Goal: Task Accomplishment & Management: Use online tool/utility

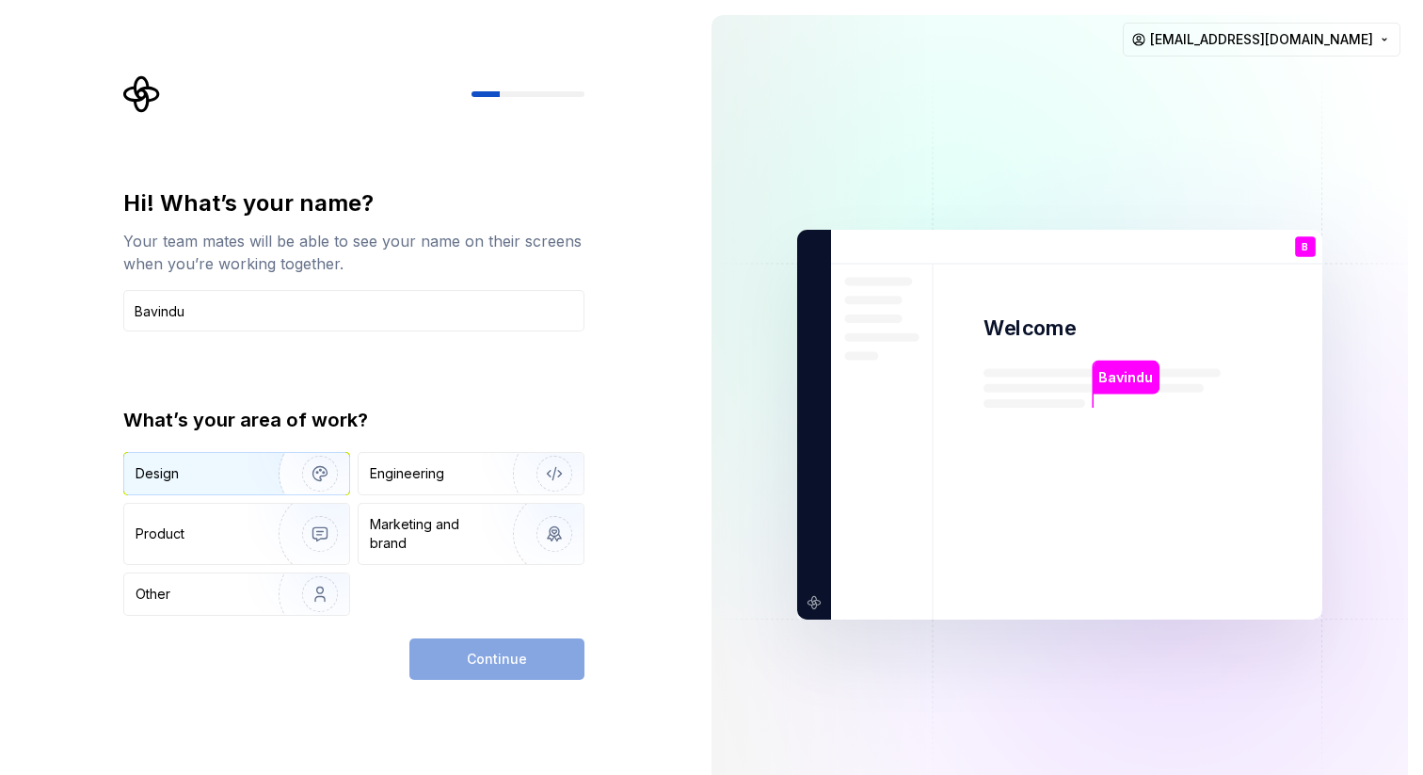
type input "Bavindu"
click at [239, 458] on div "Design" at bounding box center [236, 473] width 225 height 41
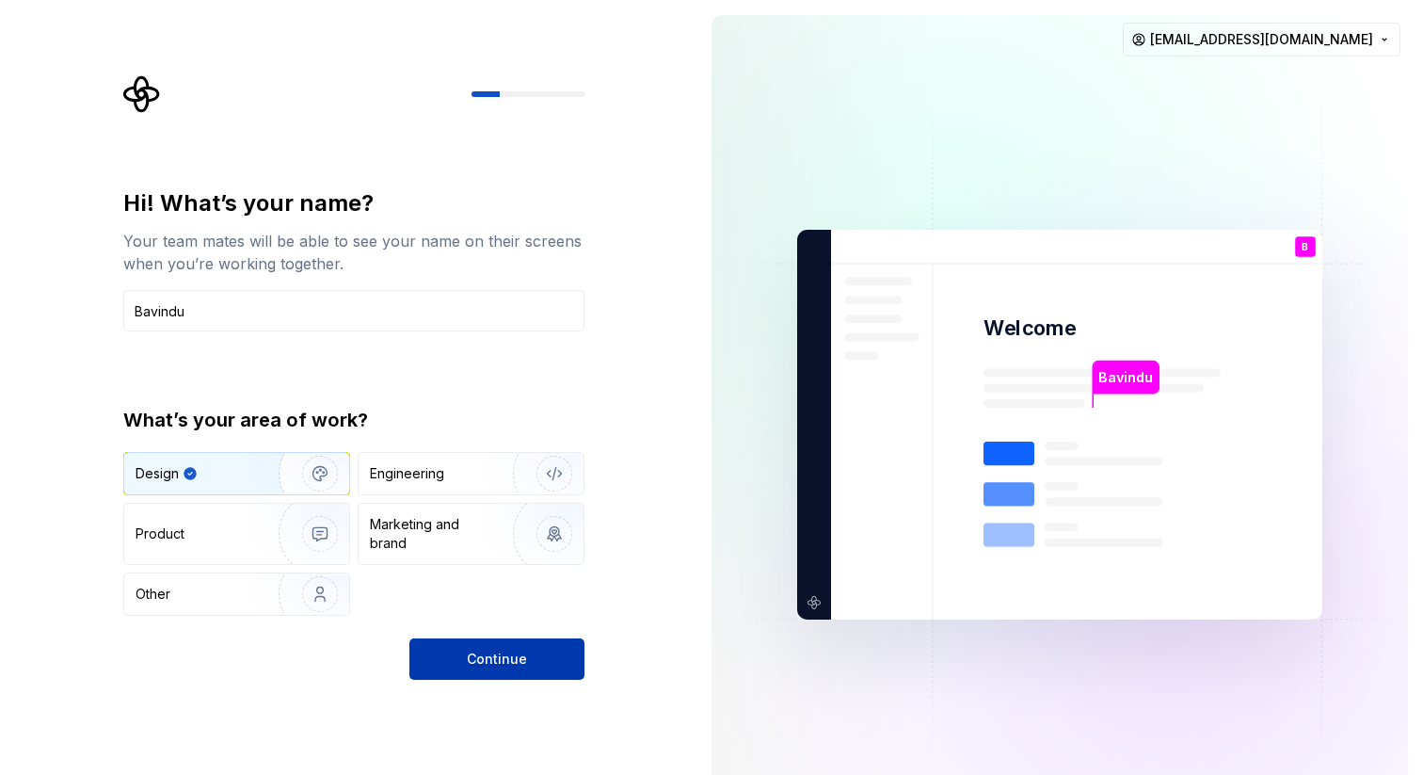
click at [509, 652] on span "Continue" at bounding box center [497, 658] width 60 height 19
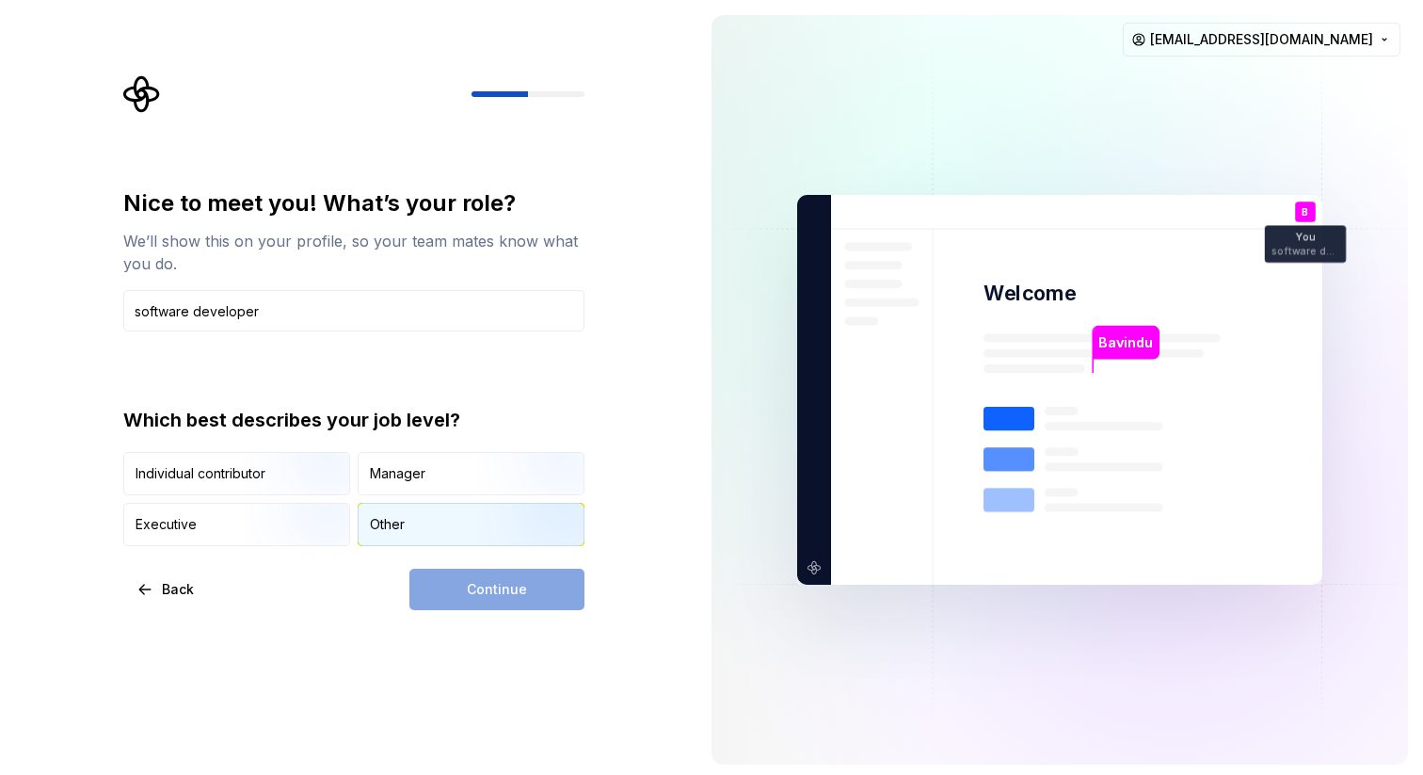
type input "software developer"
click at [403, 527] on div "Other" at bounding box center [387, 524] width 35 height 19
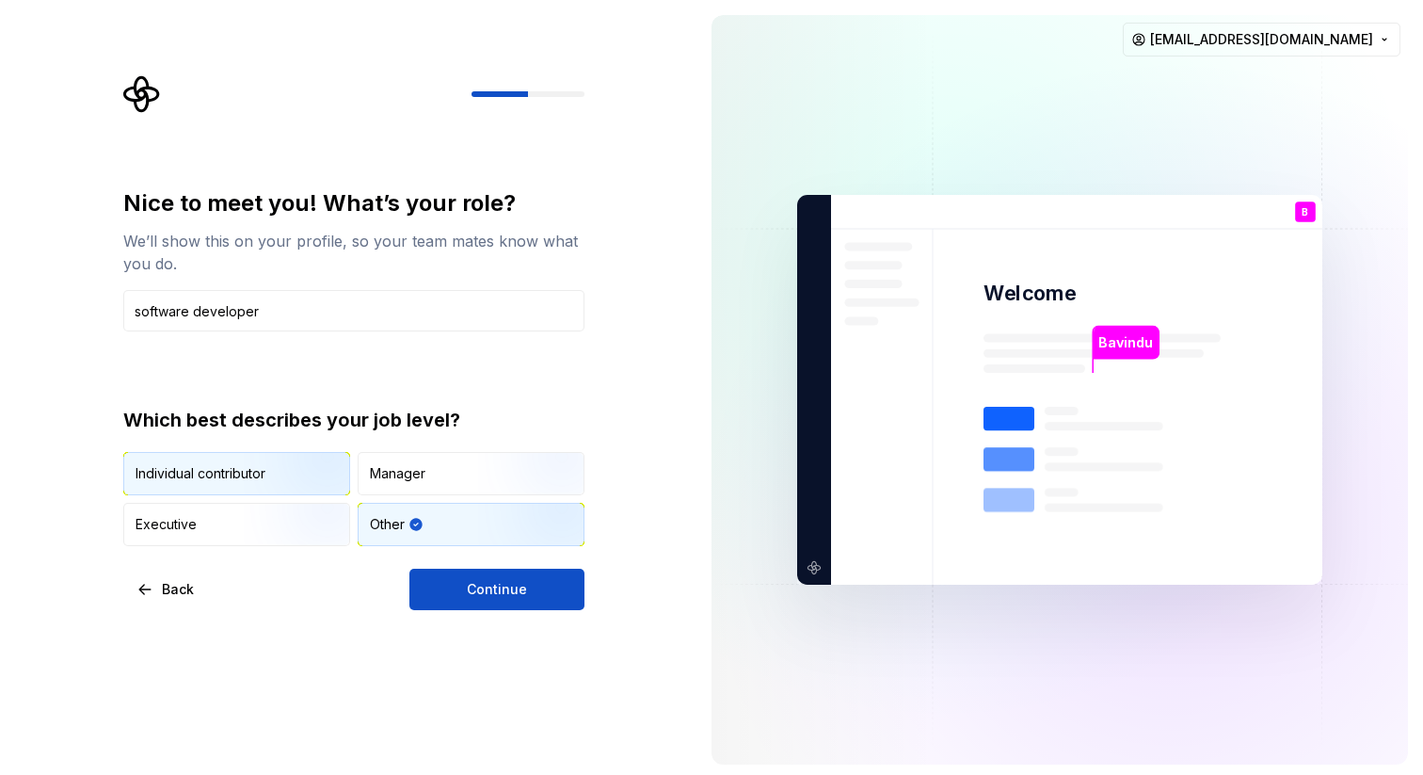
click at [253, 473] on img "button" at bounding box center [304, 497] width 120 height 126
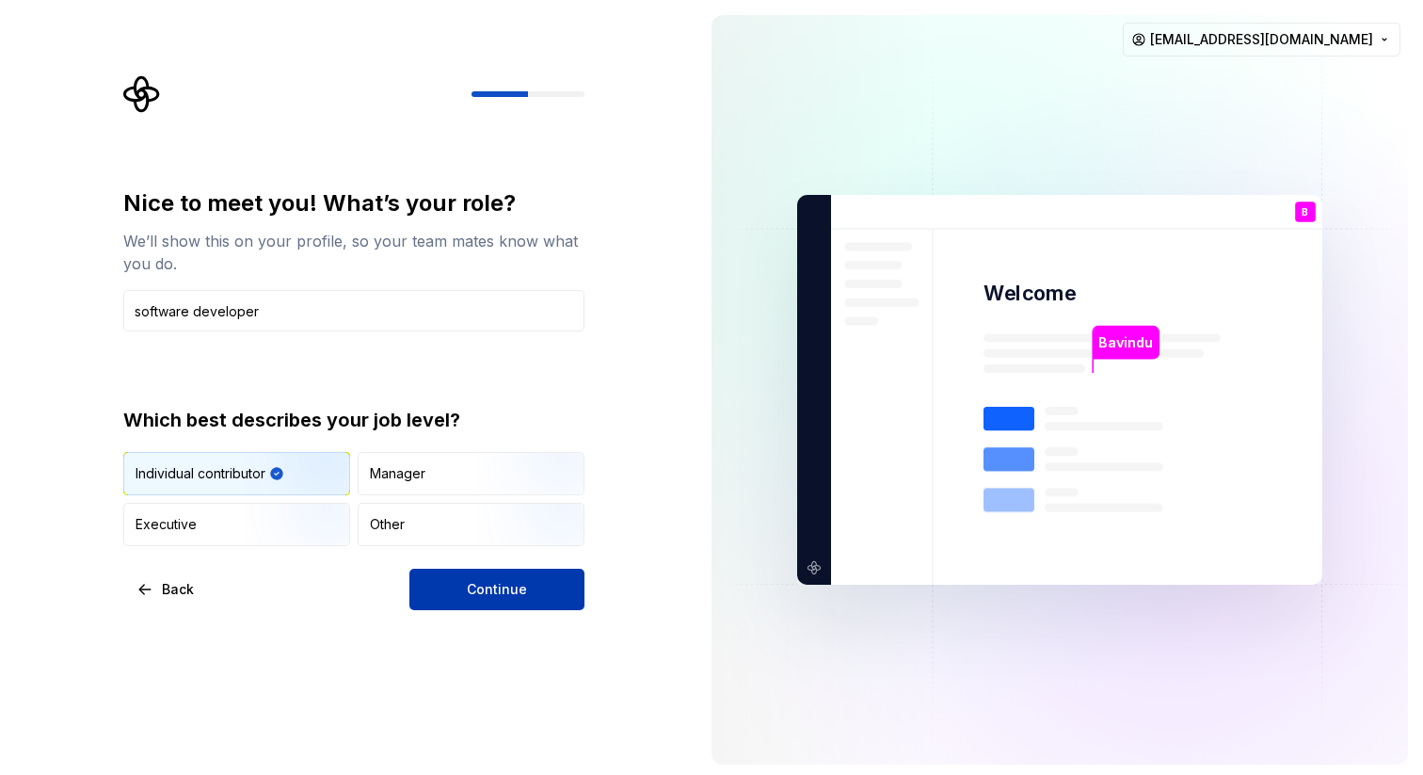
click at [456, 586] on button "Continue" at bounding box center [496, 588] width 175 height 41
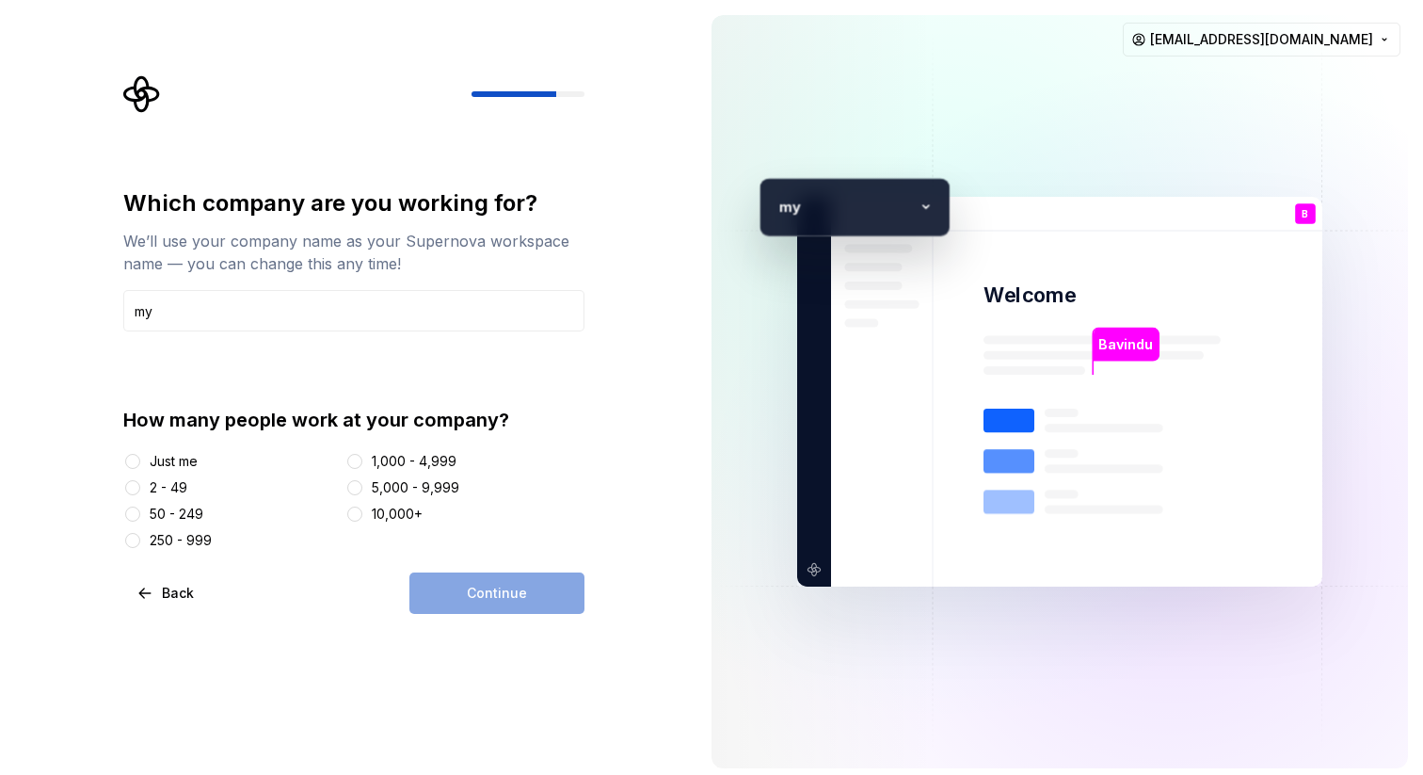
type input "my"
click at [184, 453] on div "Just me" at bounding box center [174, 461] width 48 height 19
click at [140, 454] on button "Just me" at bounding box center [132, 461] width 15 height 15
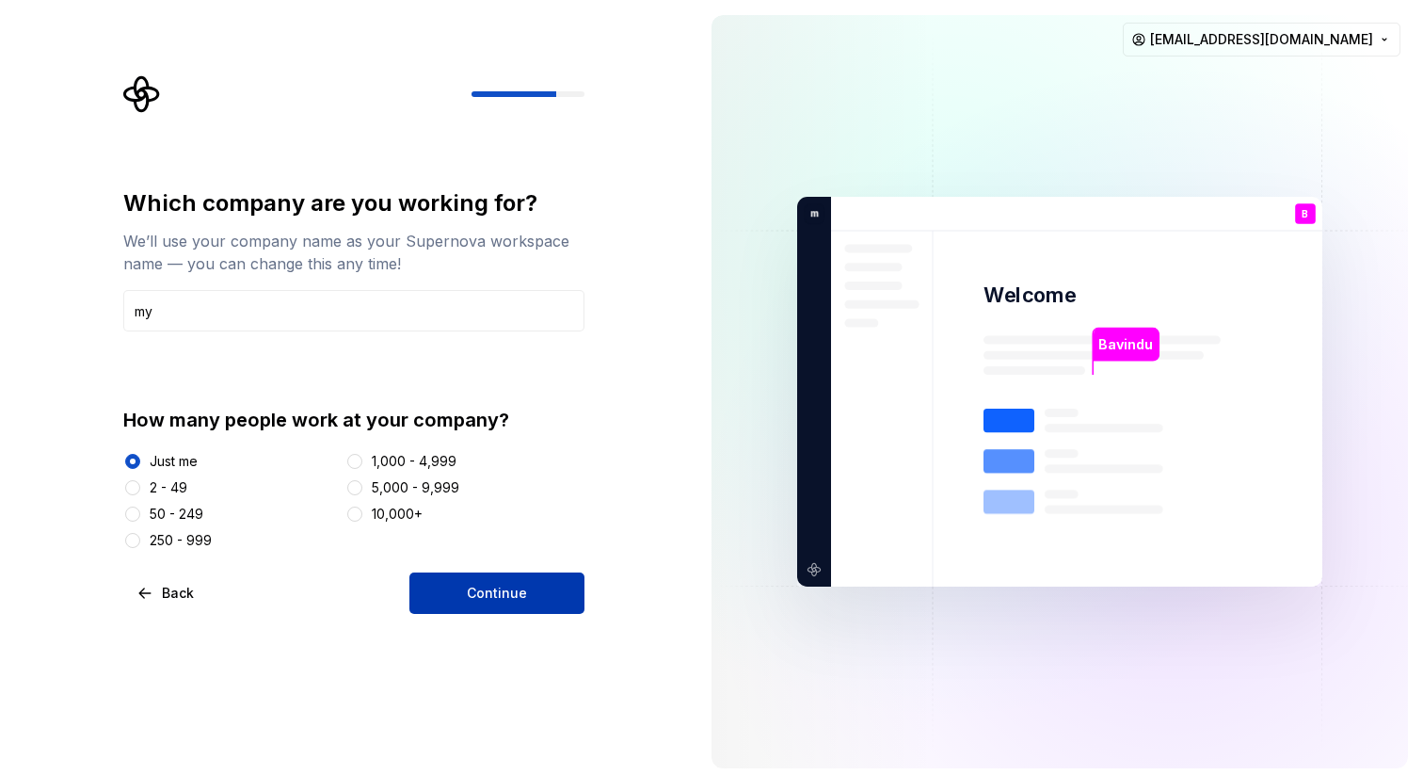
click at [466, 584] on button "Continue" at bounding box center [496, 592] width 175 height 41
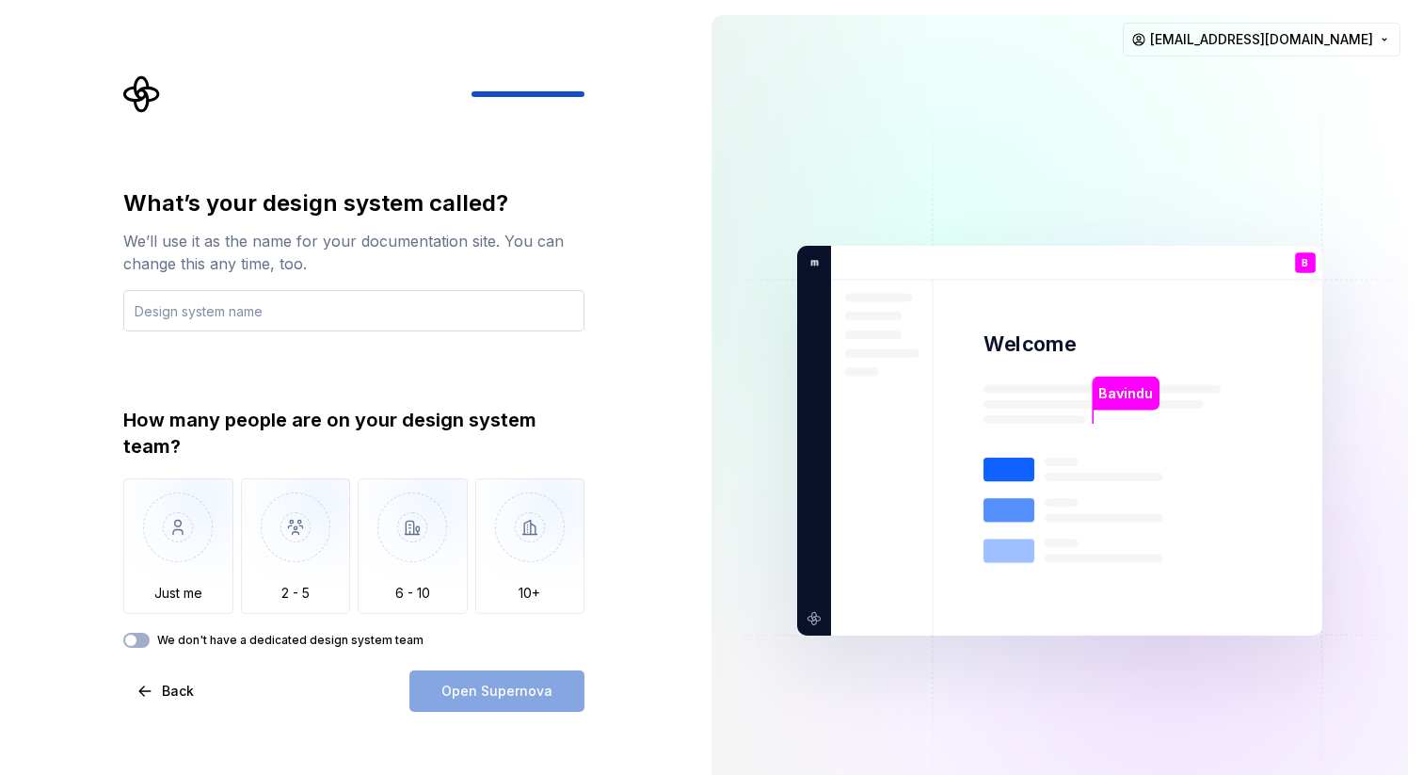
click at [396, 294] on input "text" at bounding box center [353, 310] width 461 height 41
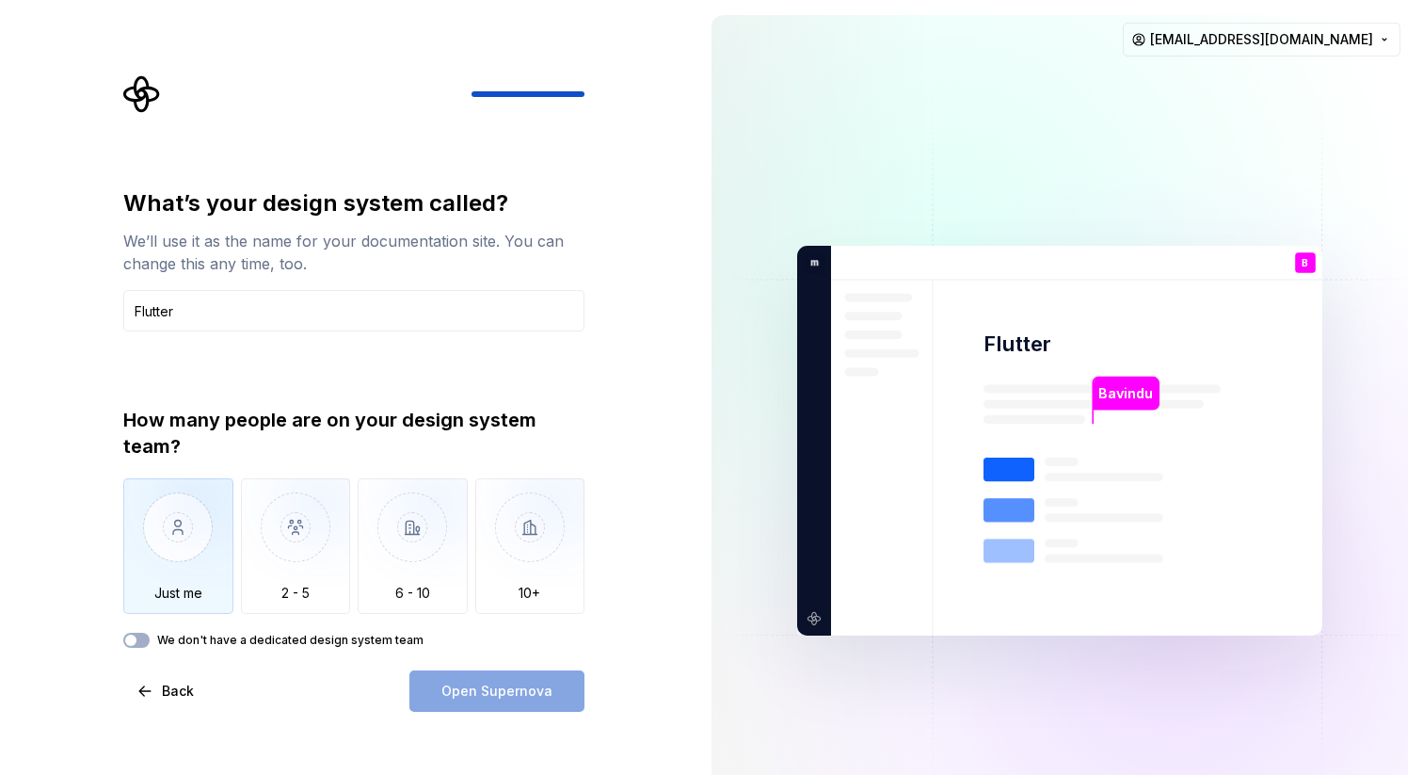
type input "Flutter"
click at [152, 526] on img "button" at bounding box center [178, 541] width 110 height 126
click at [499, 696] on span "Open Supernova" at bounding box center [496, 690] width 111 height 19
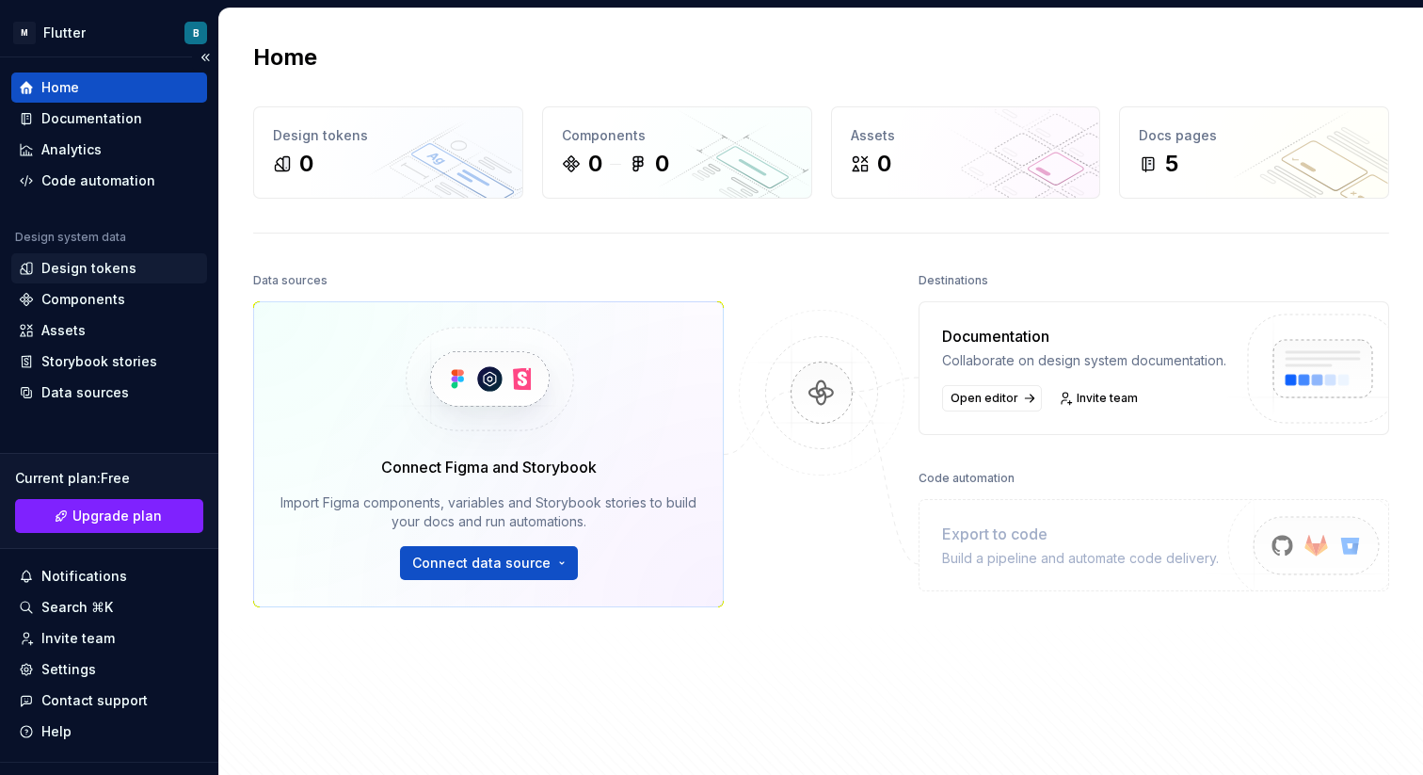
click at [103, 279] on div "Design tokens" at bounding box center [109, 268] width 196 height 30
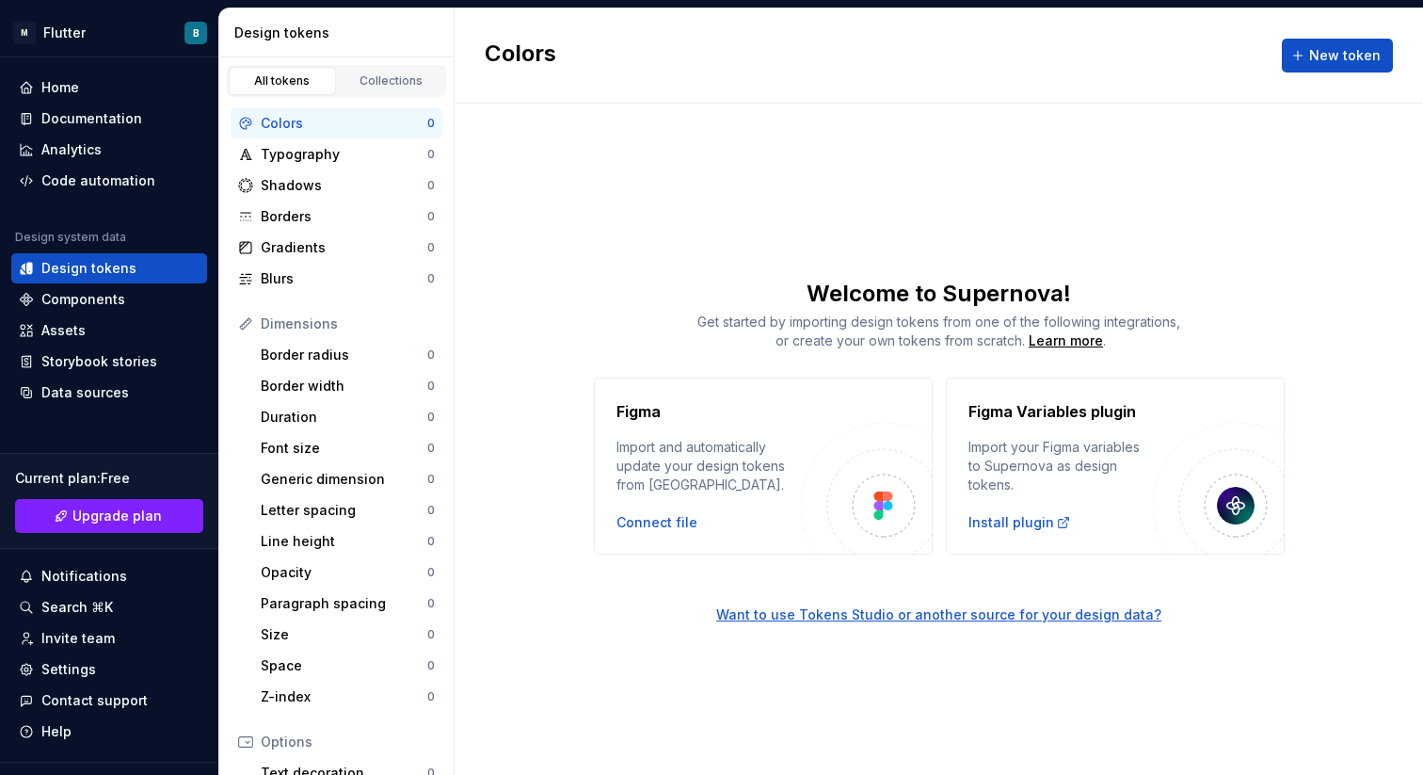
click at [884, 504] on img at bounding box center [883, 505] width 20 height 28
click at [668, 526] on div "Connect file" at bounding box center [656, 522] width 81 height 19
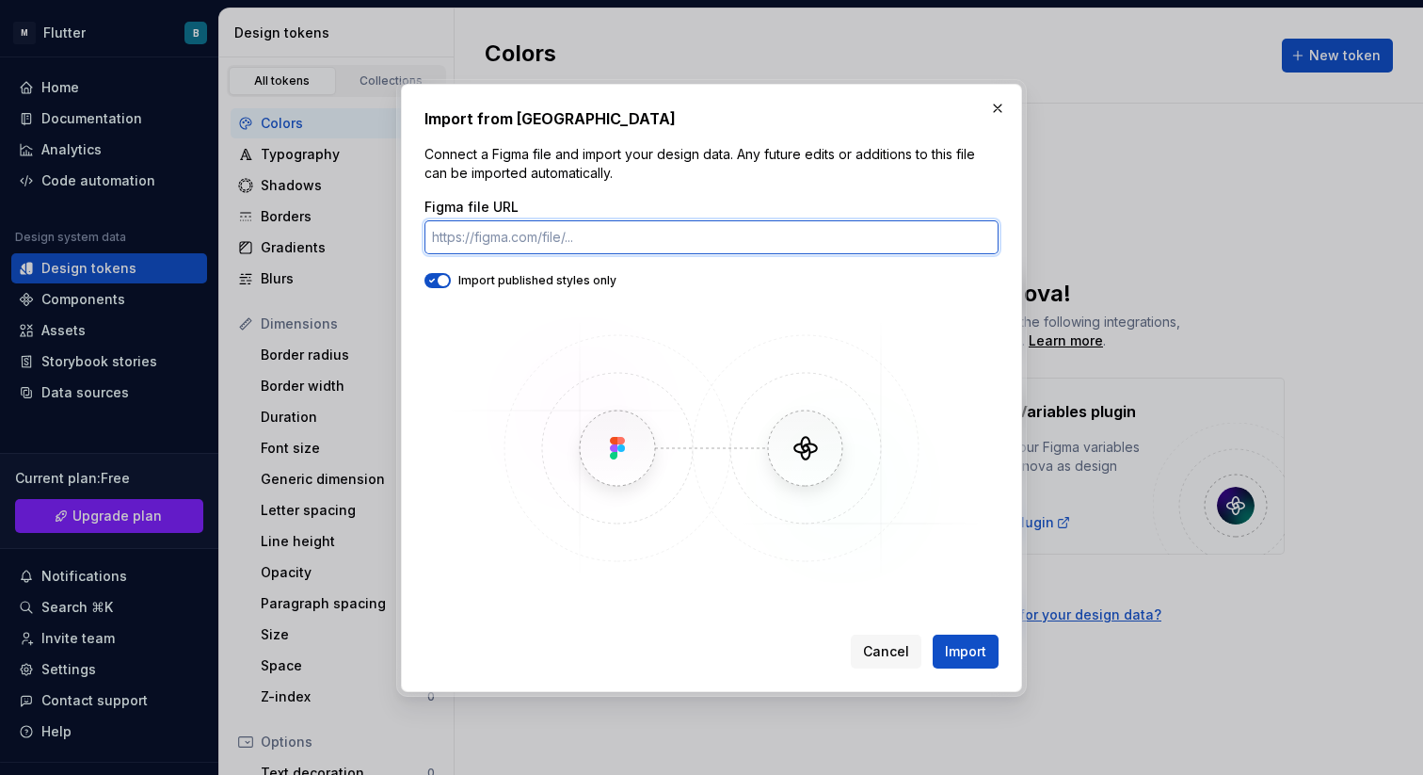
paste input "https://www.figma.com/design/CpEKNLGRwuouTLVdTtiCQ0/Untitled?node-id=0-1&t=CN7d…"
type input "https://www.figma.com/design/CpEKNLGRwuouTLVdTtiCQ0/Untitled?node-id=0-1&t=CN7d…"
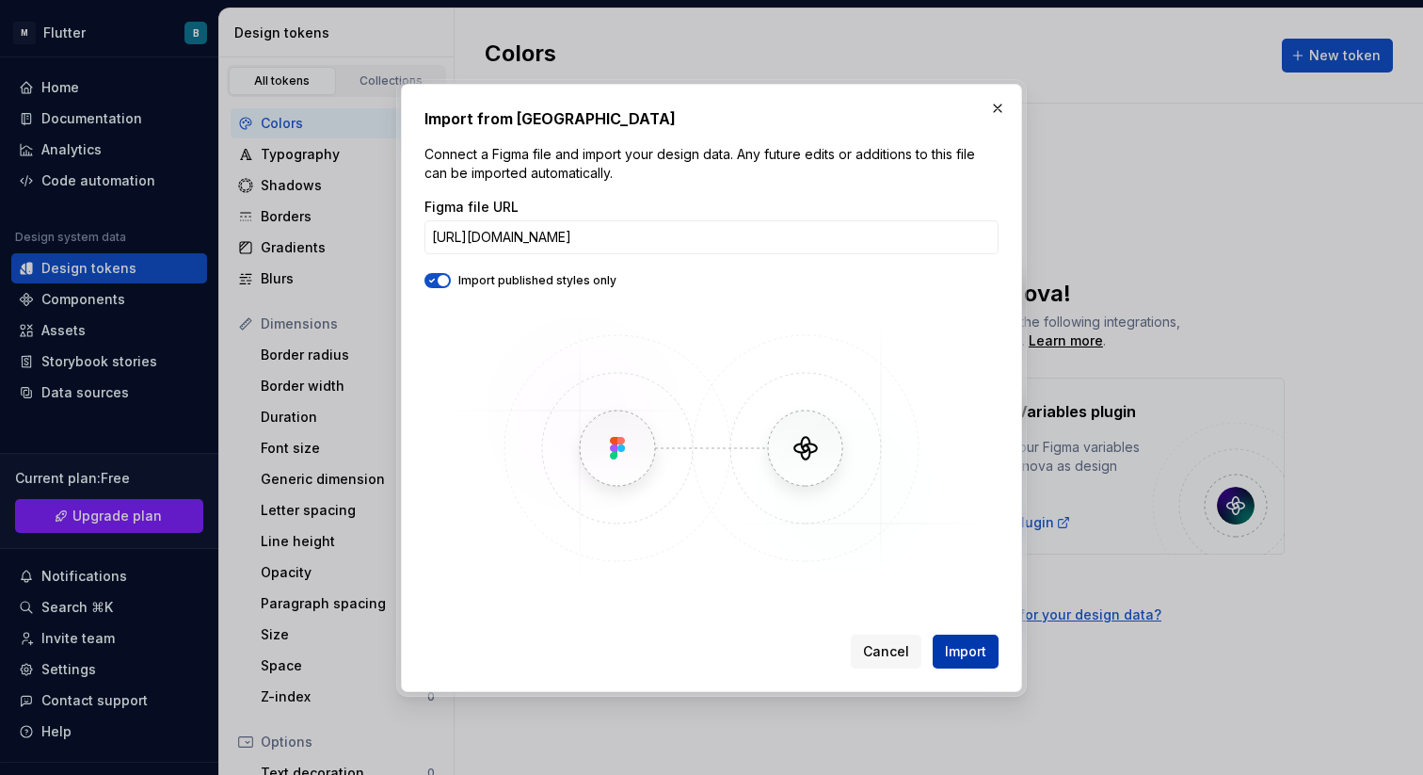
click at [981, 655] on span "Import" at bounding box center [965, 651] width 41 height 19
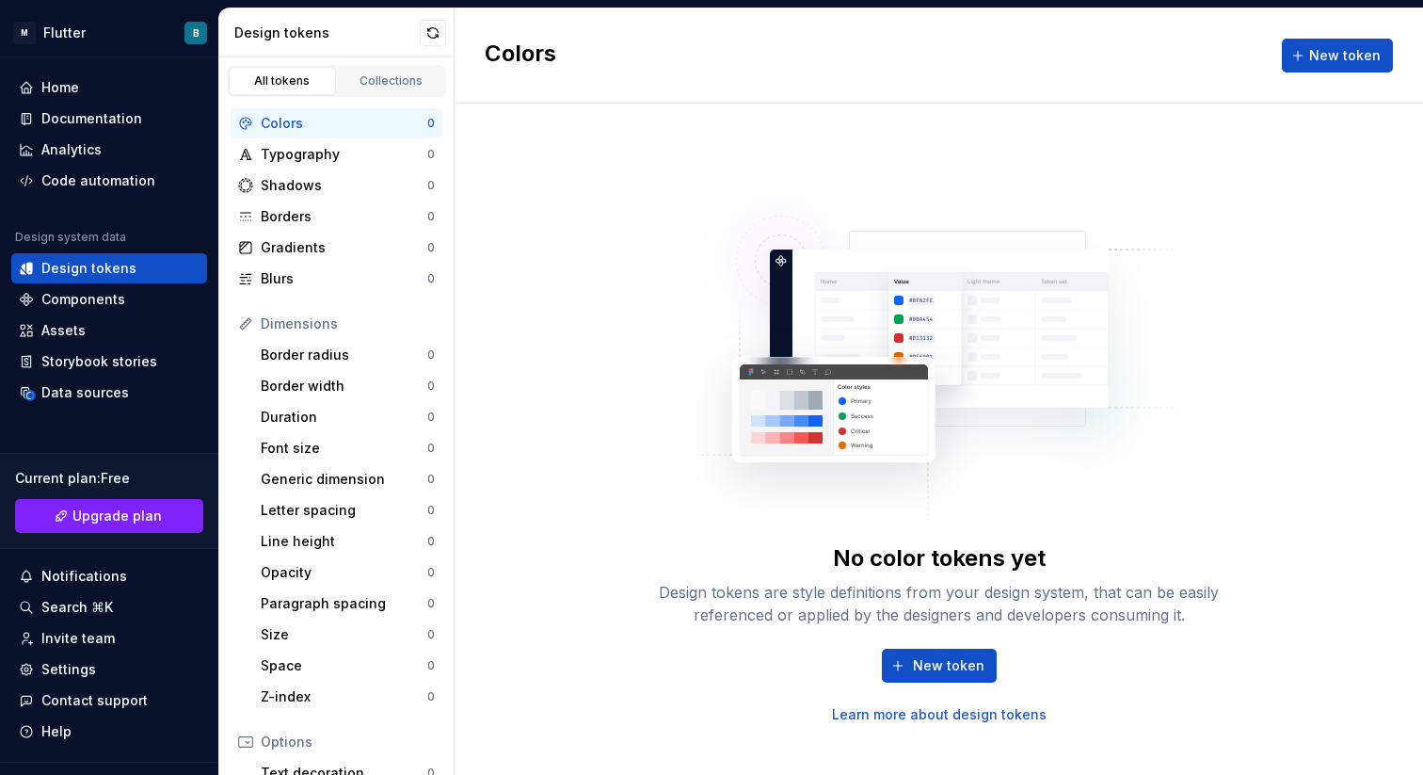
click at [688, 322] on div "No color tokens yet Design tokens are style definitions from your design system…" at bounding box center [939, 439] width 602 height 568
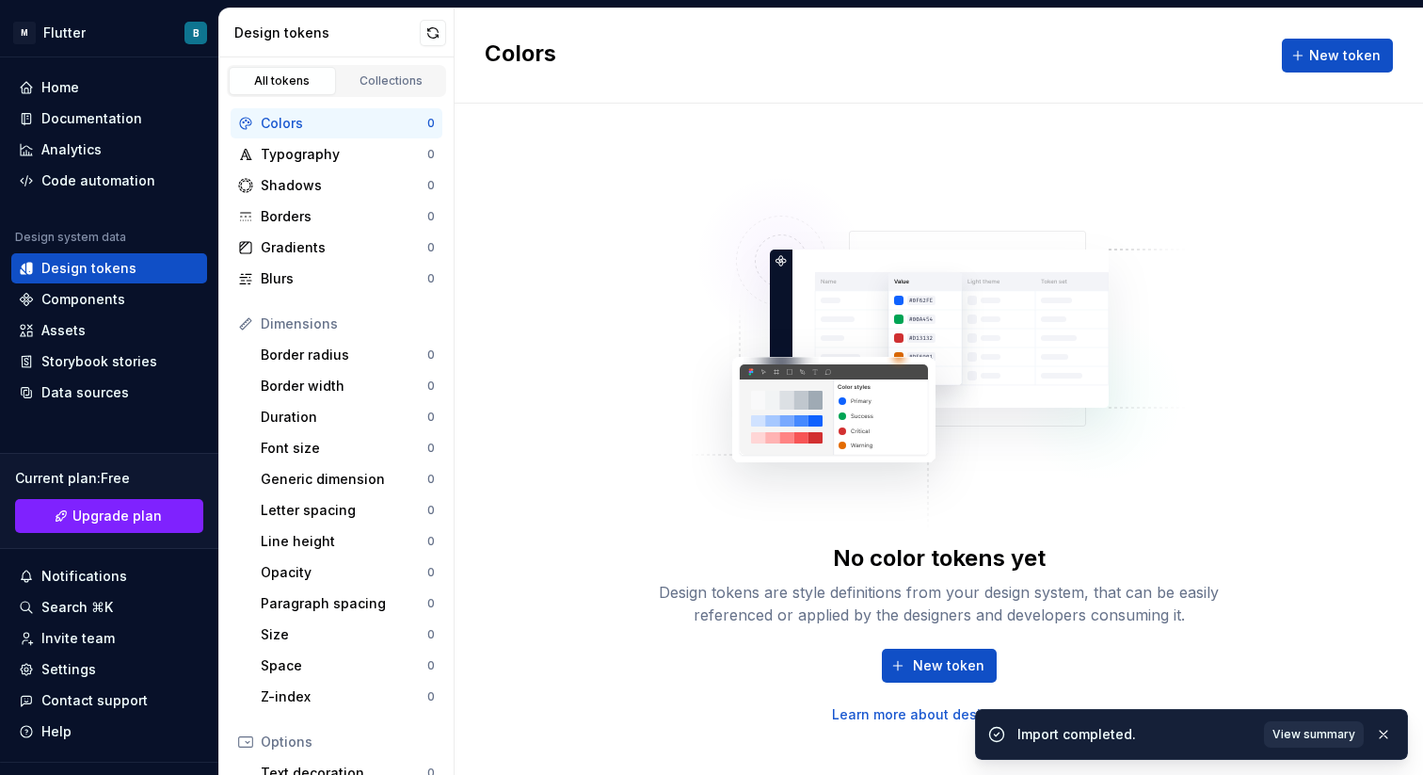
click at [1290, 731] on span "View summary" at bounding box center [1313, 734] width 83 height 15
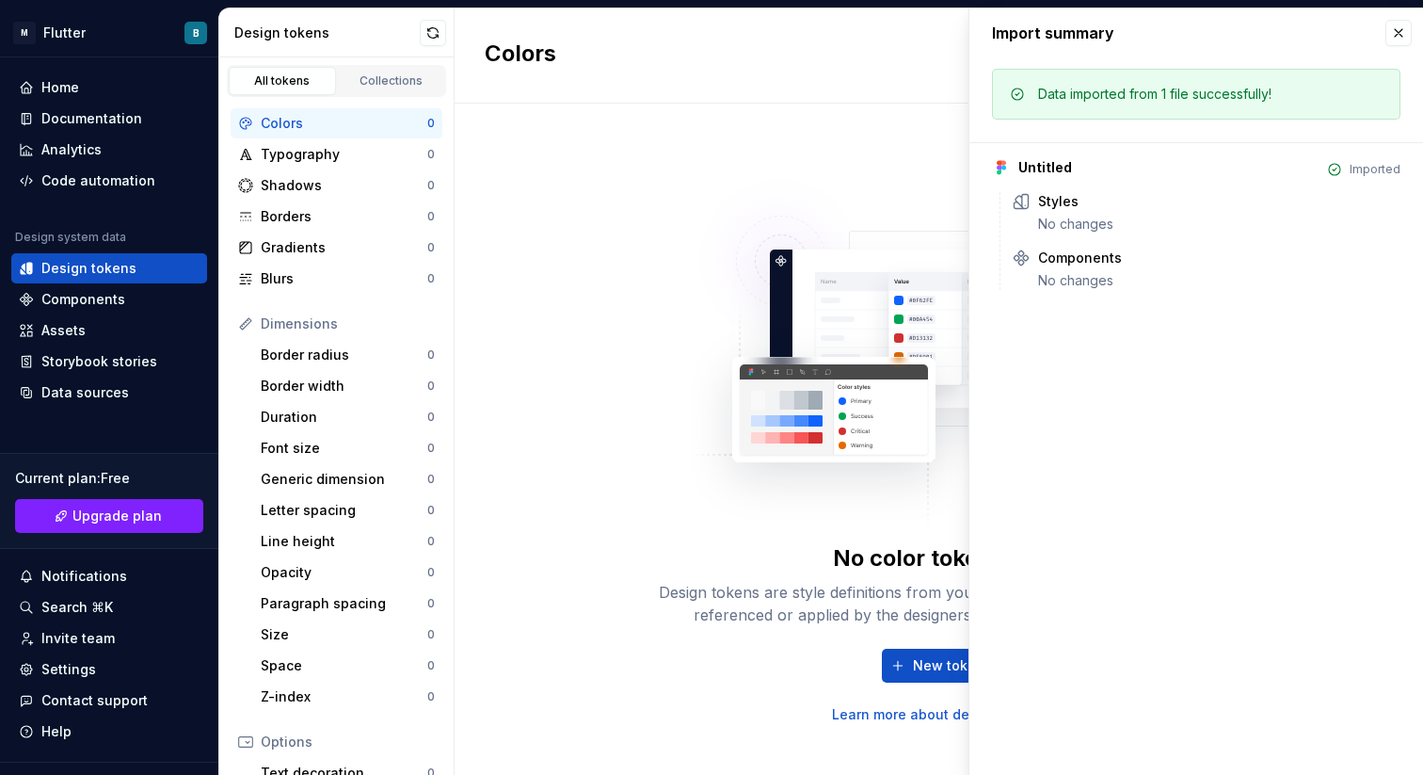
click at [1075, 187] on div "Untitled Imported Styles No changes Components No changes" at bounding box center [1196, 216] width 408 height 148
click at [1037, 176] on div "Untitled" at bounding box center [1045, 167] width 54 height 19
click at [1052, 272] on div "No changes" at bounding box center [1219, 280] width 362 height 19
click at [1049, 209] on div "Styles" at bounding box center [1058, 201] width 40 height 19
click at [1109, 96] on div "Data imported from 1 file successfully!" at bounding box center [1154, 94] width 233 height 19
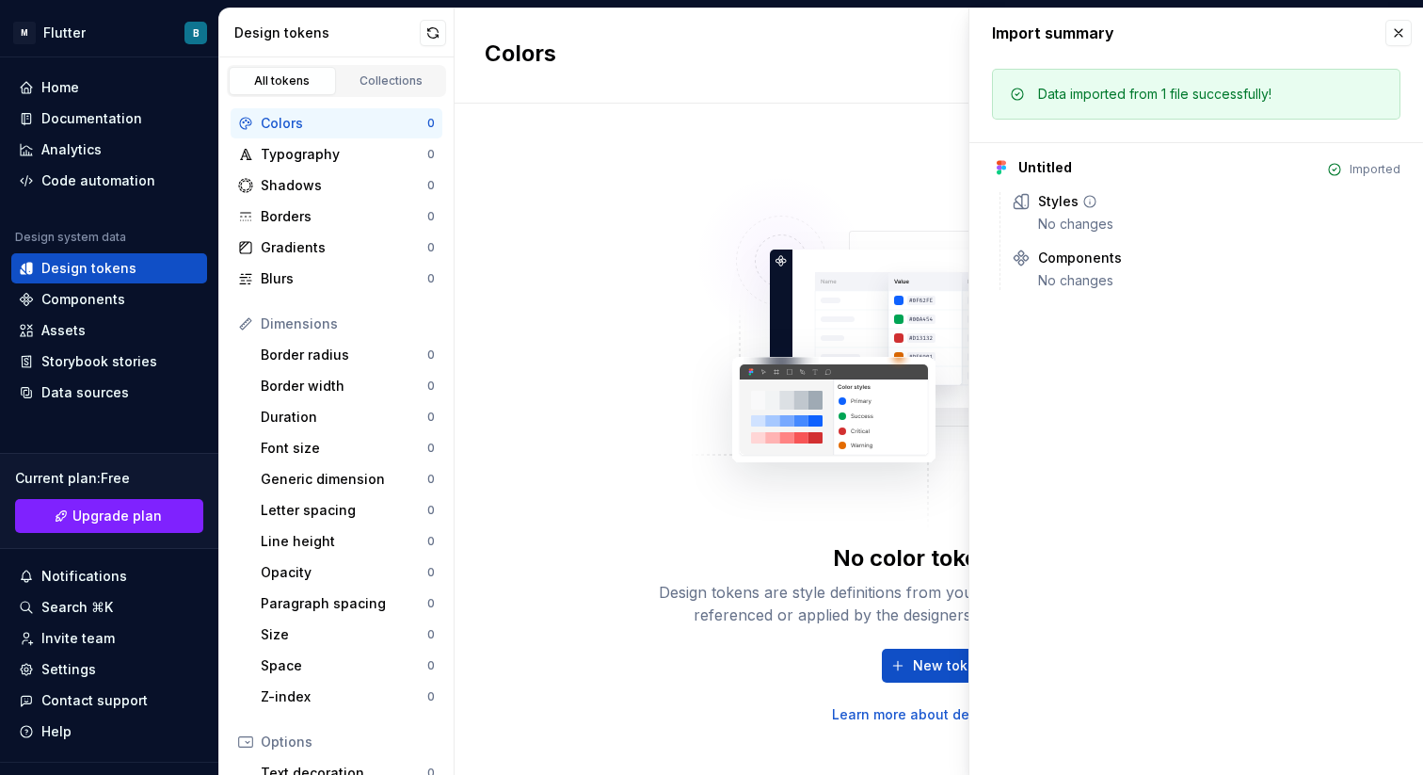
click at [1060, 217] on div "No changes" at bounding box center [1219, 224] width 362 height 19
click at [1063, 267] on div "Components No changes" at bounding box center [1219, 268] width 362 height 41
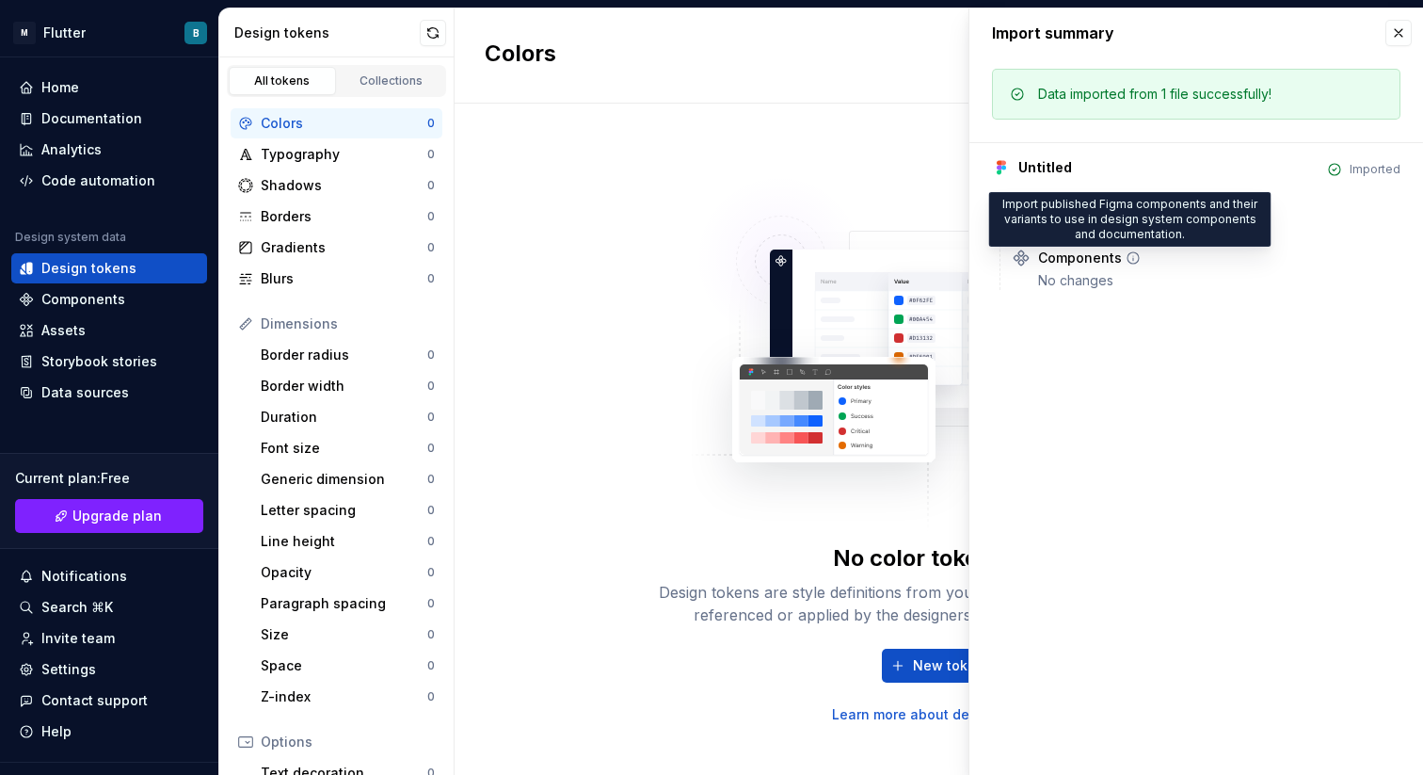
click at [1127, 251] on icon at bounding box center [1133, 257] width 15 height 15
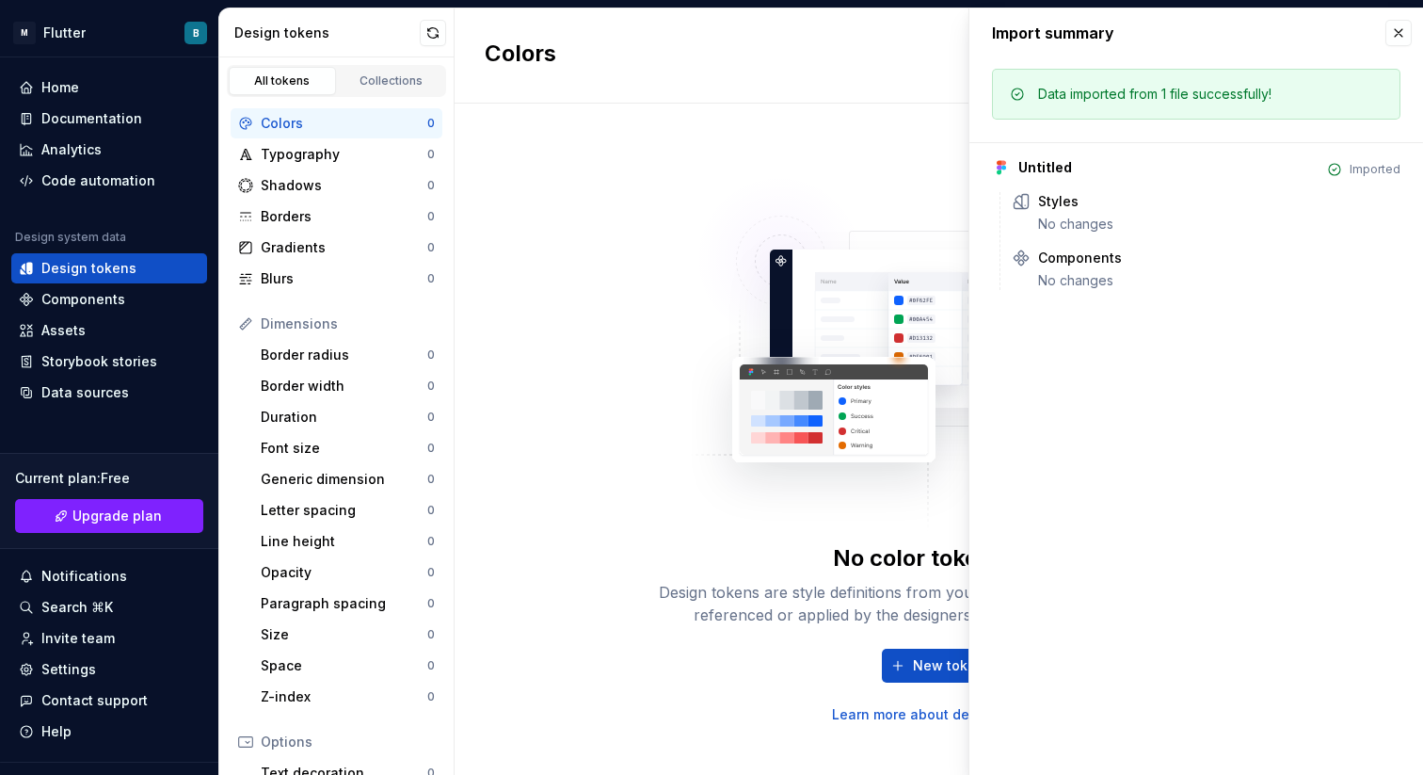
click at [824, 240] on img at bounding box center [939, 343] width 495 height 376
click at [98, 280] on div "Design tokens" at bounding box center [109, 268] width 196 height 30
click at [98, 296] on div "Components" at bounding box center [83, 299] width 84 height 19
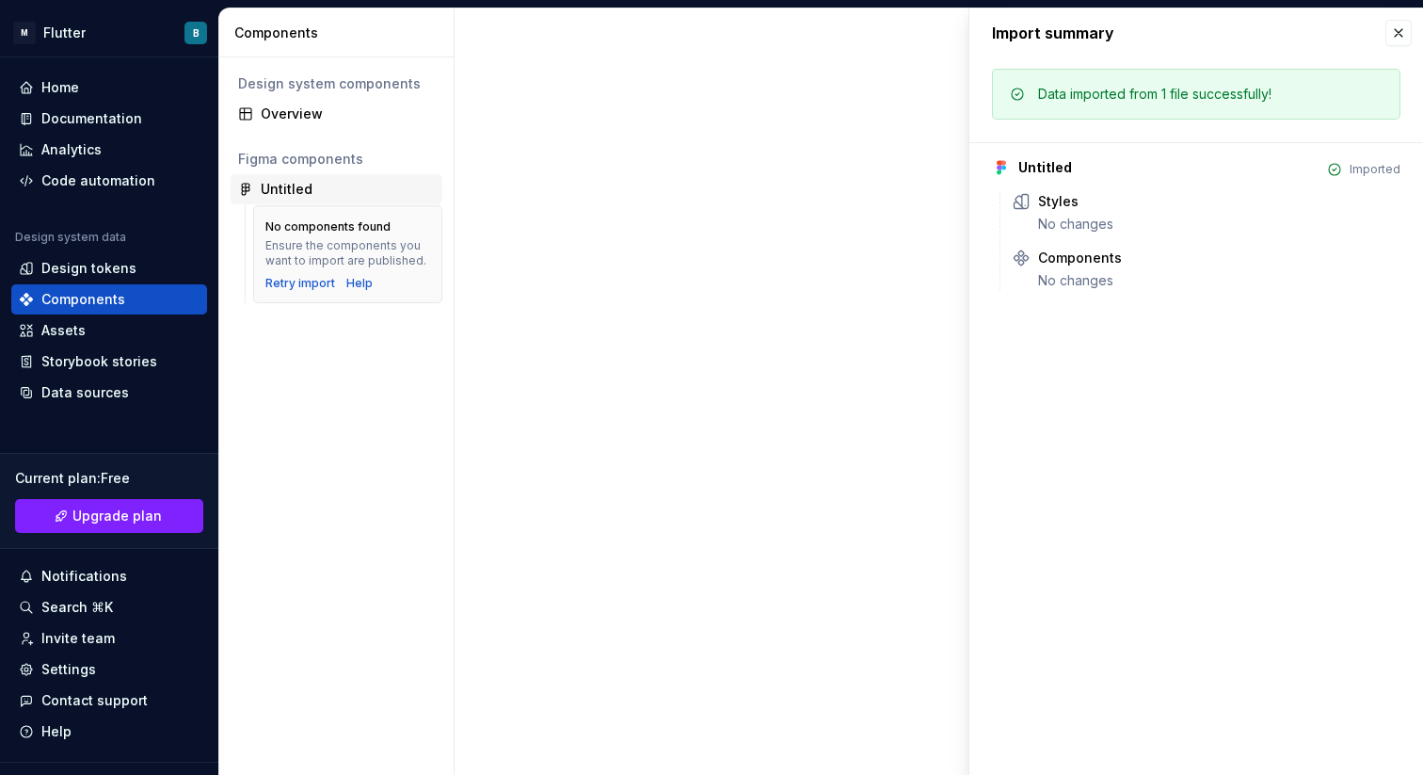
click at [296, 197] on div "Untitled" at bounding box center [287, 189] width 52 height 19
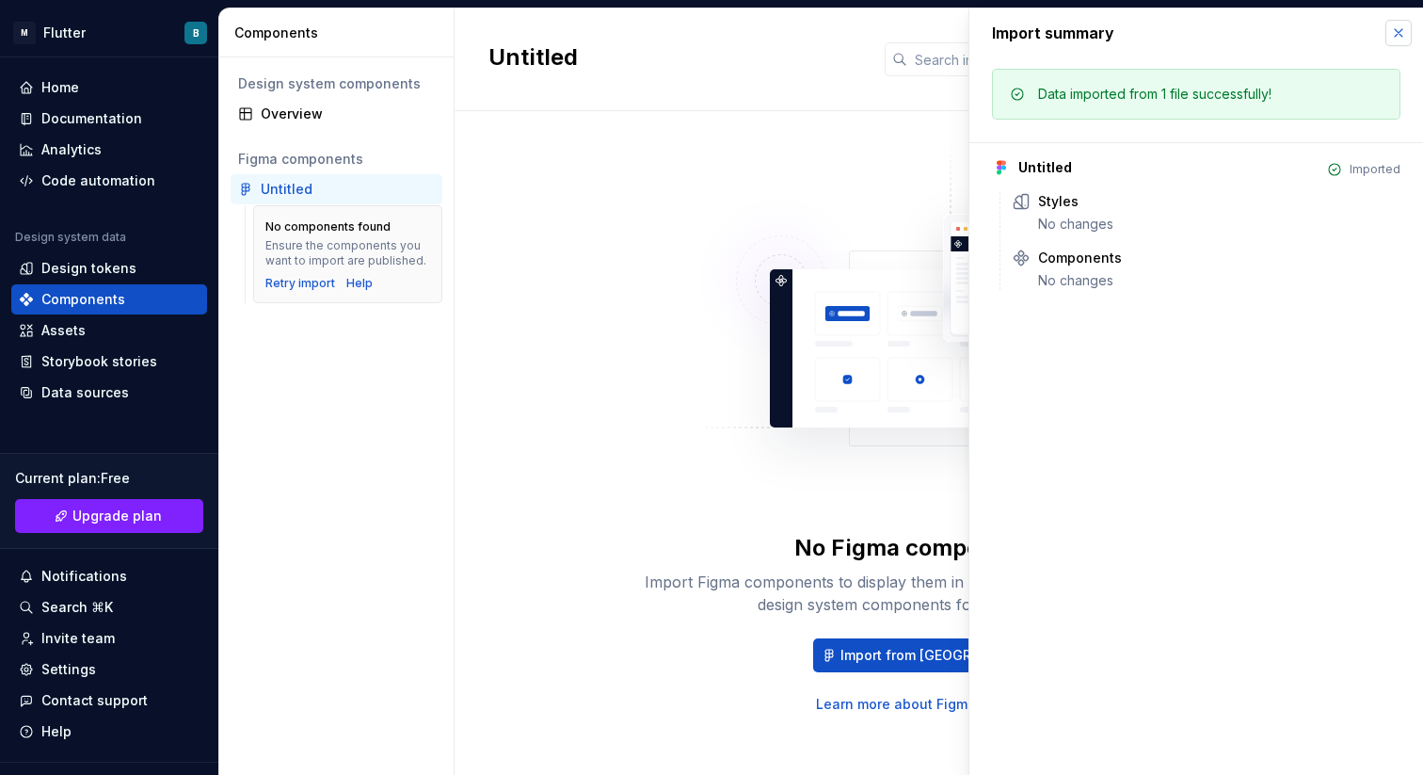
click at [1392, 36] on button "button" at bounding box center [1398, 33] width 26 height 26
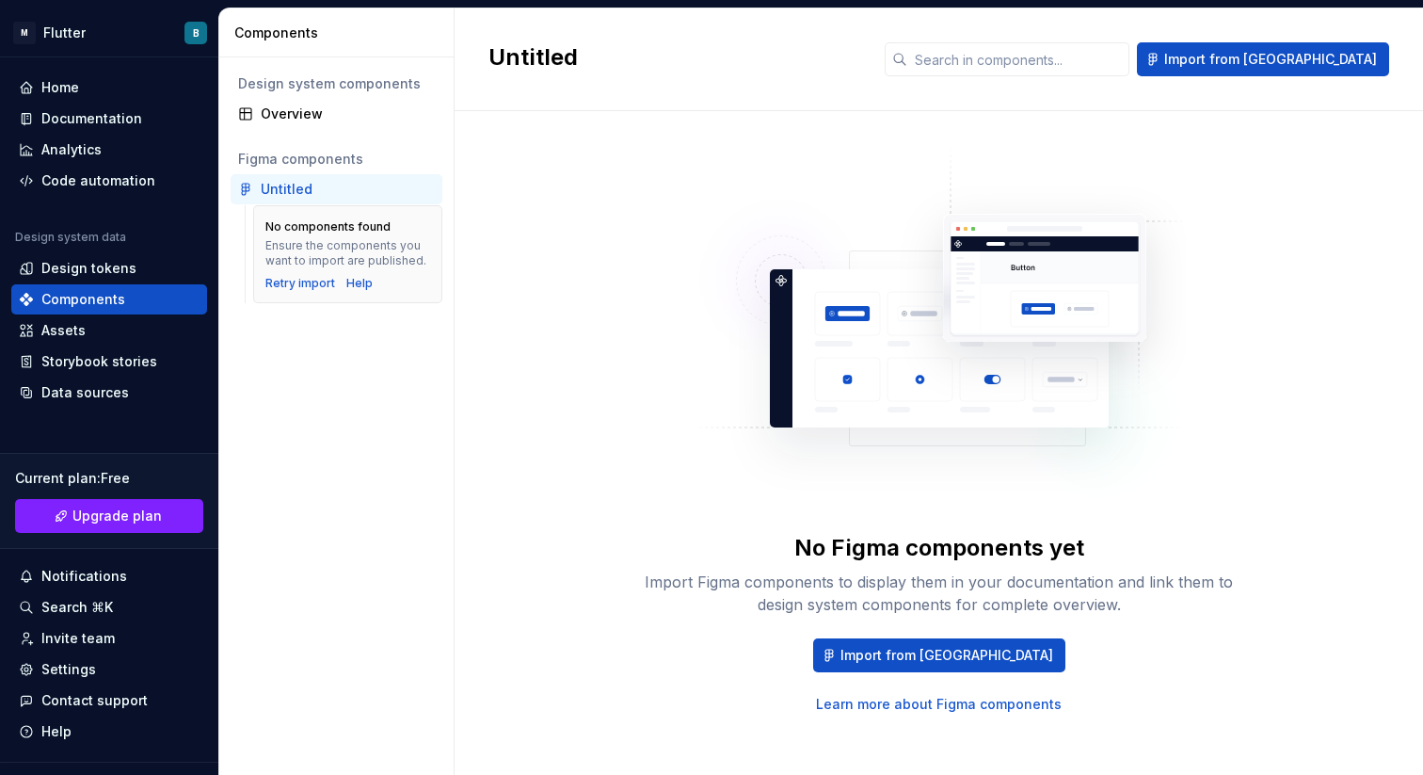
click at [344, 249] on div "Ensure the components you want to import are published." at bounding box center [347, 253] width 165 height 30
click at [324, 172] on div "Figma components" at bounding box center [337, 159] width 212 height 30
click at [316, 181] on div "Untitled" at bounding box center [348, 189] width 174 height 19
click at [274, 187] on div "Untitled" at bounding box center [287, 189] width 52 height 19
click at [944, 660] on span "Import from Figma" at bounding box center [946, 655] width 213 height 19
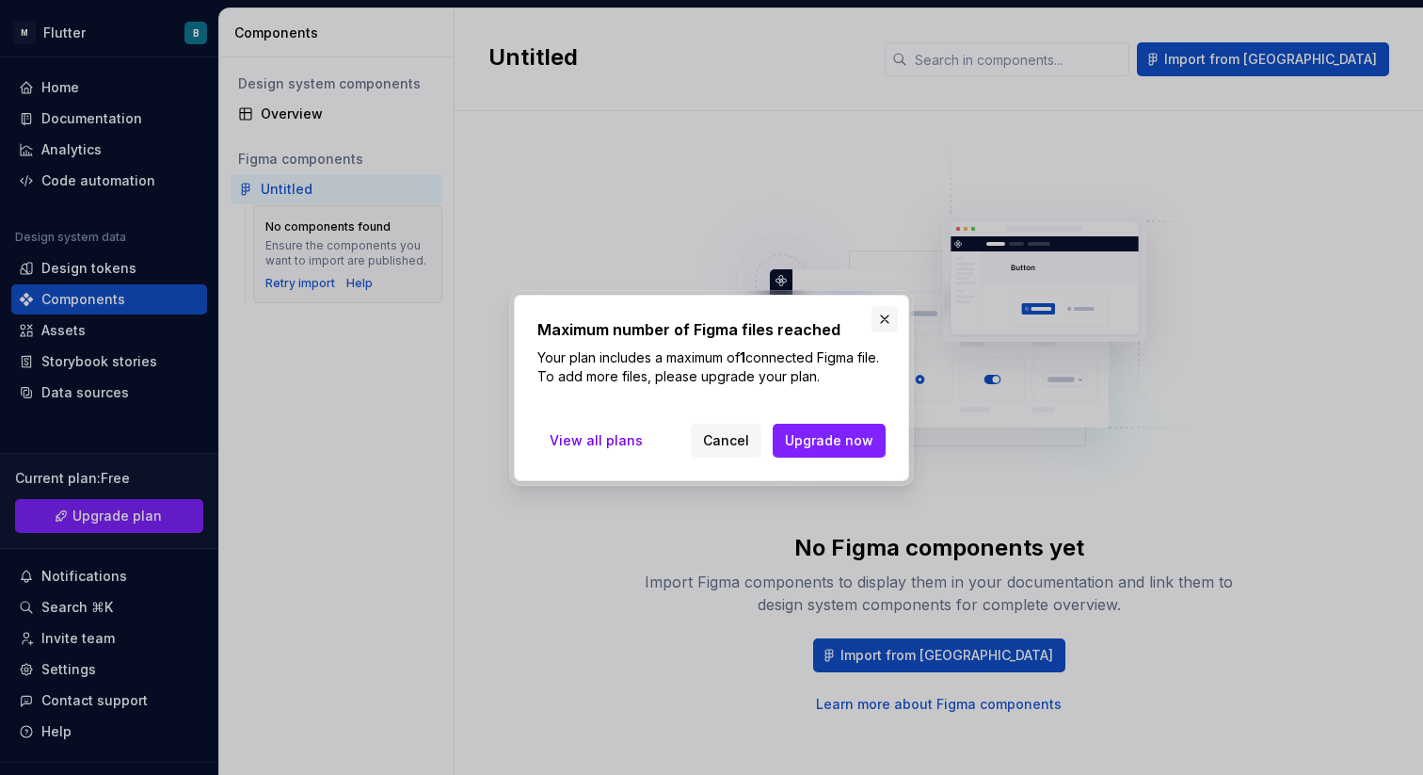
click at [876, 314] on button "button" at bounding box center [885, 319] width 26 height 26
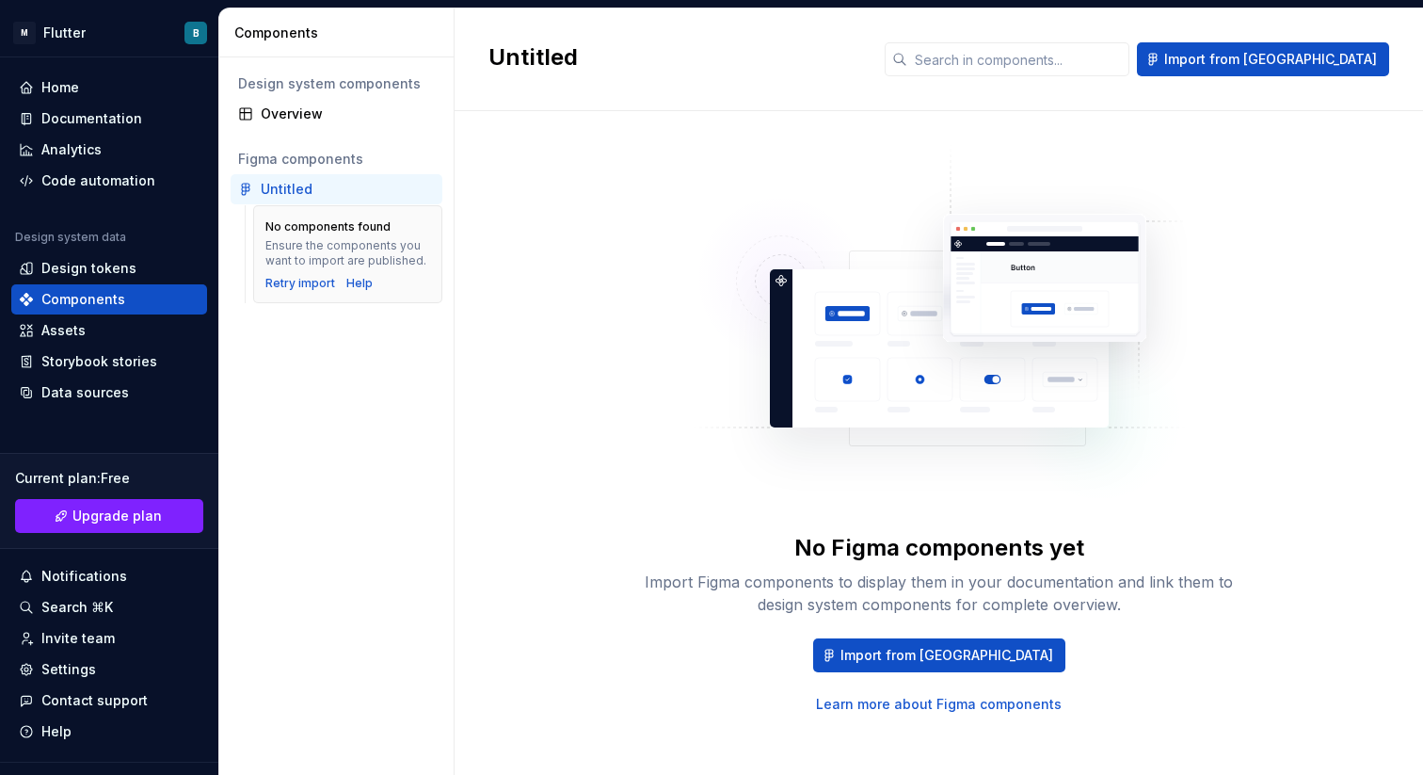
click at [308, 321] on div "Design system components Overview Figma components Untitled No components found…" at bounding box center [336, 415] width 234 height 717
click at [530, 185] on div "No Figma components yet Import Figma components to display them in your documen…" at bounding box center [938, 429] width 901 height 568
click at [305, 291] on div "No components found Ensure the components you want to import are published. Ret…" at bounding box center [347, 254] width 189 height 98
click at [310, 285] on div "Retry import" at bounding box center [300, 283] width 70 height 15
click at [360, 286] on div "Help" at bounding box center [359, 283] width 26 height 15
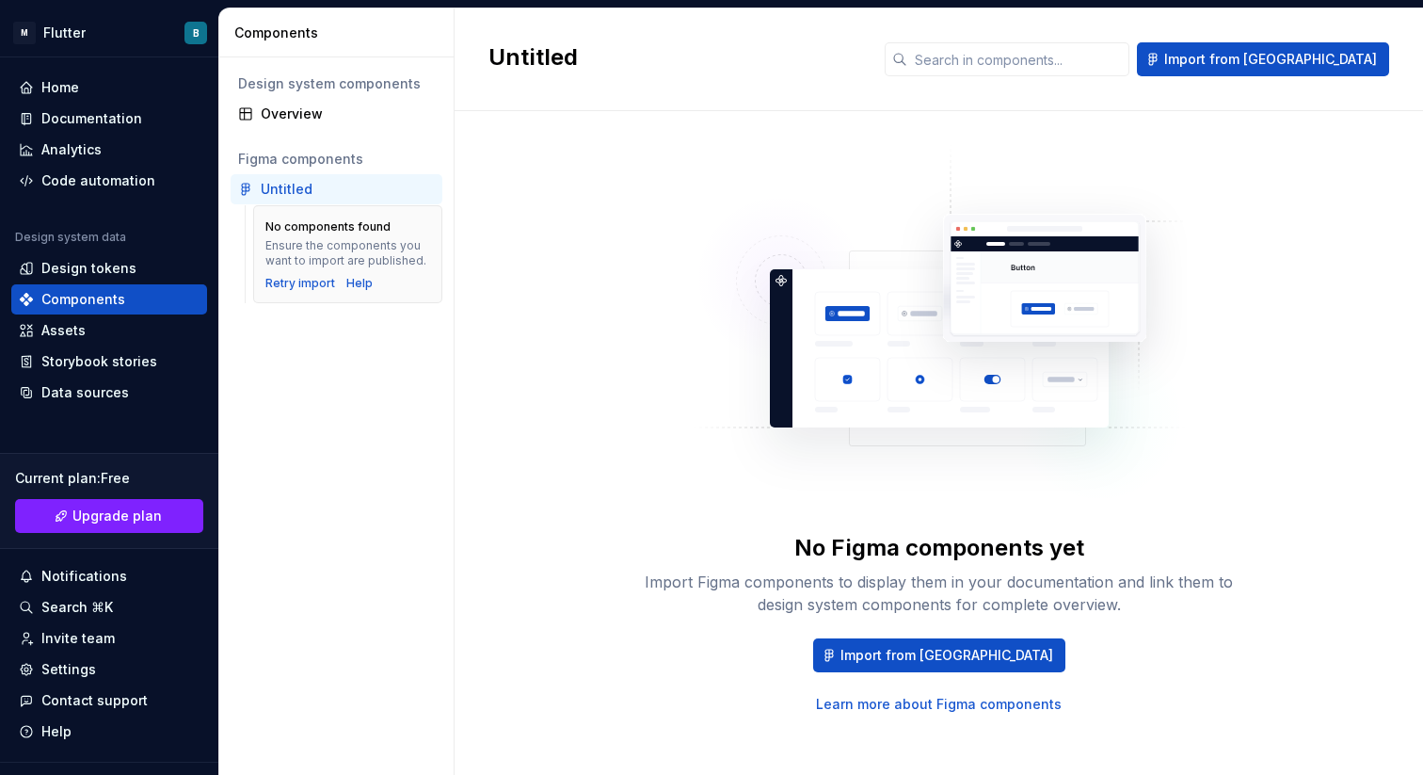
click at [279, 192] on div "Untitled" at bounding box center [287, 189] width 52 height 19
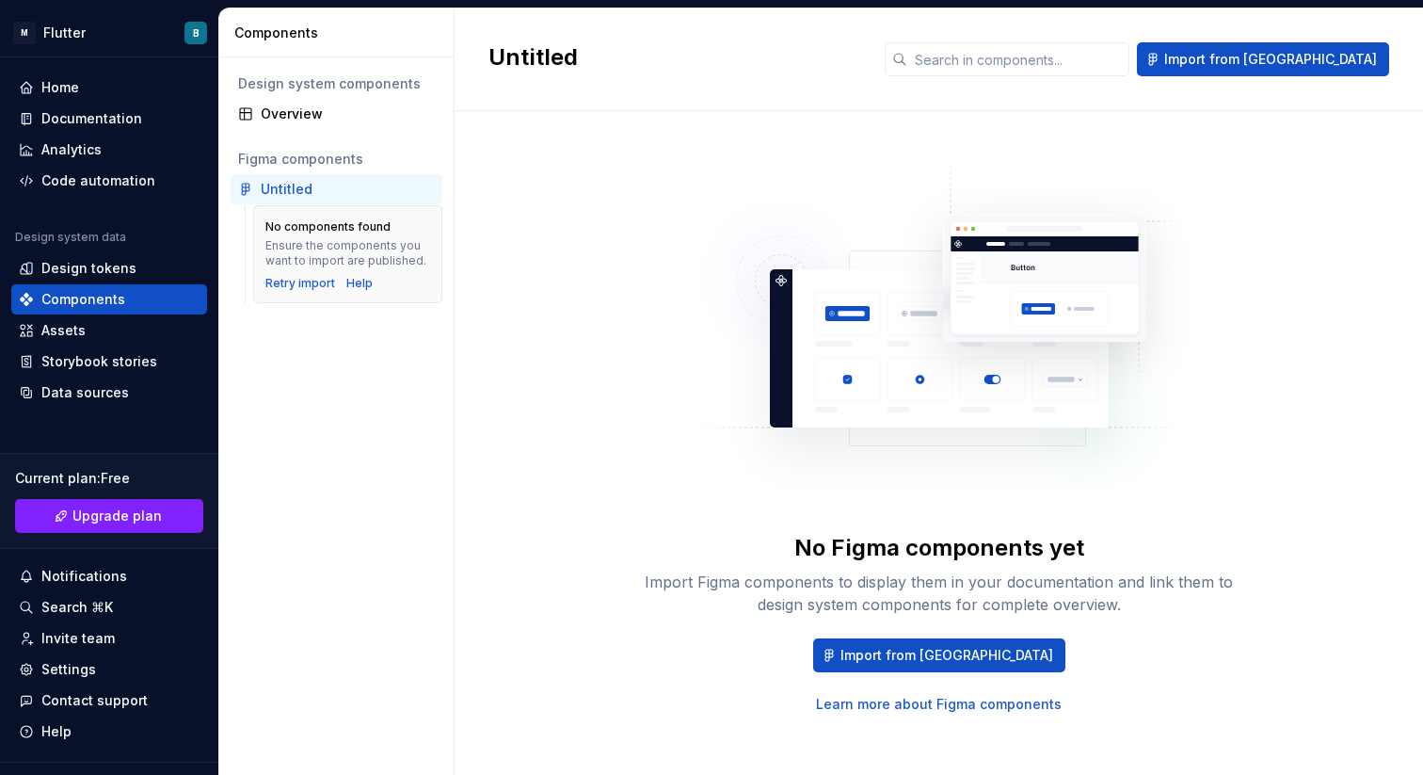
click at [279, 192] on div "Untitled" at bounding box center [287, 189] width 52 height 19
click at [384, 171] on div "Figma components" at bounding box center [337, 159] width 212 height 30
click at [418, 169] on div "Figma components" at bounding box center [337, 159] width 212 height 30
click at [346, 281] on div "Help" at bounding box center [359, 283] width 26 height 15
click at [1253, 67] on span "Import from Figma" at bounding box center [1270, 59] width 213 height 19
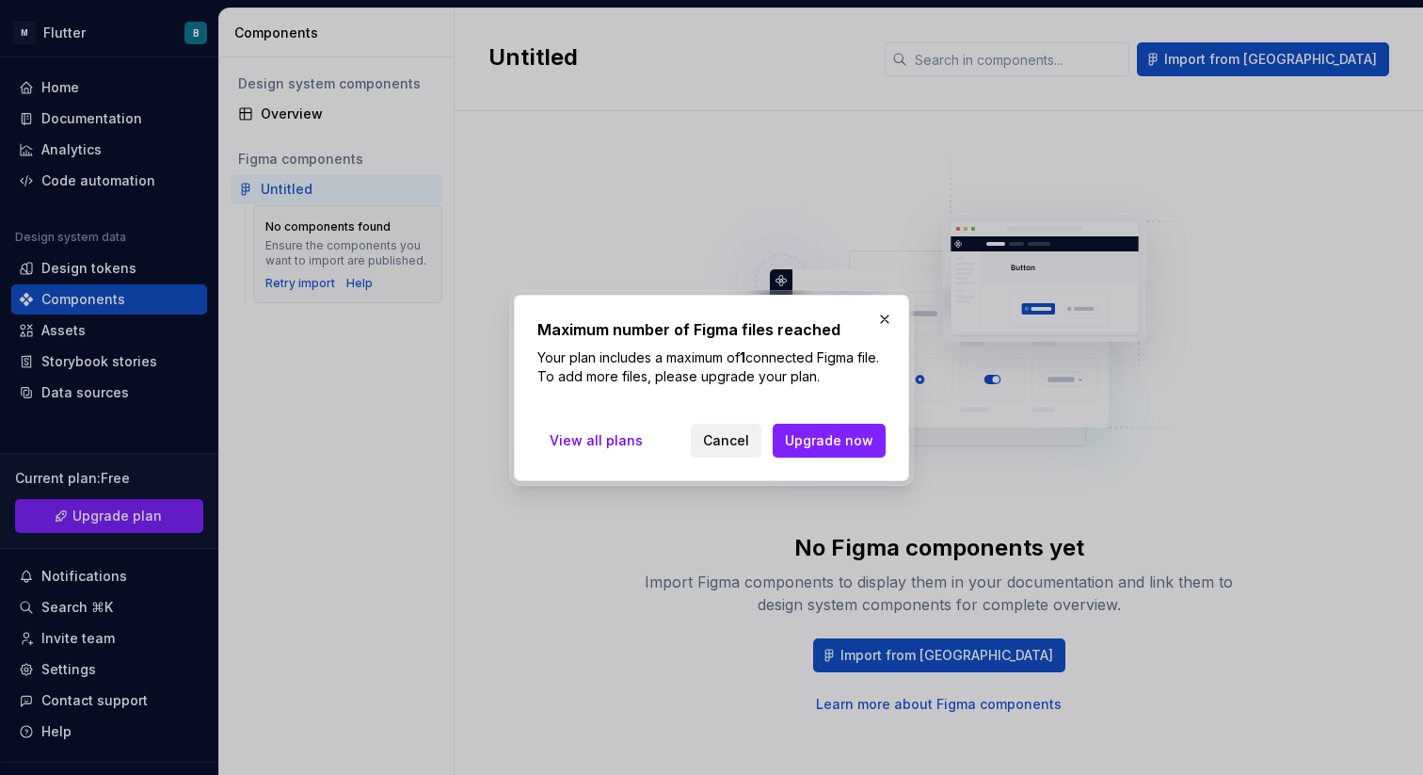
click at [719, 445] on span "Cancel" at bounding box center [726, 440] width 46 height 19
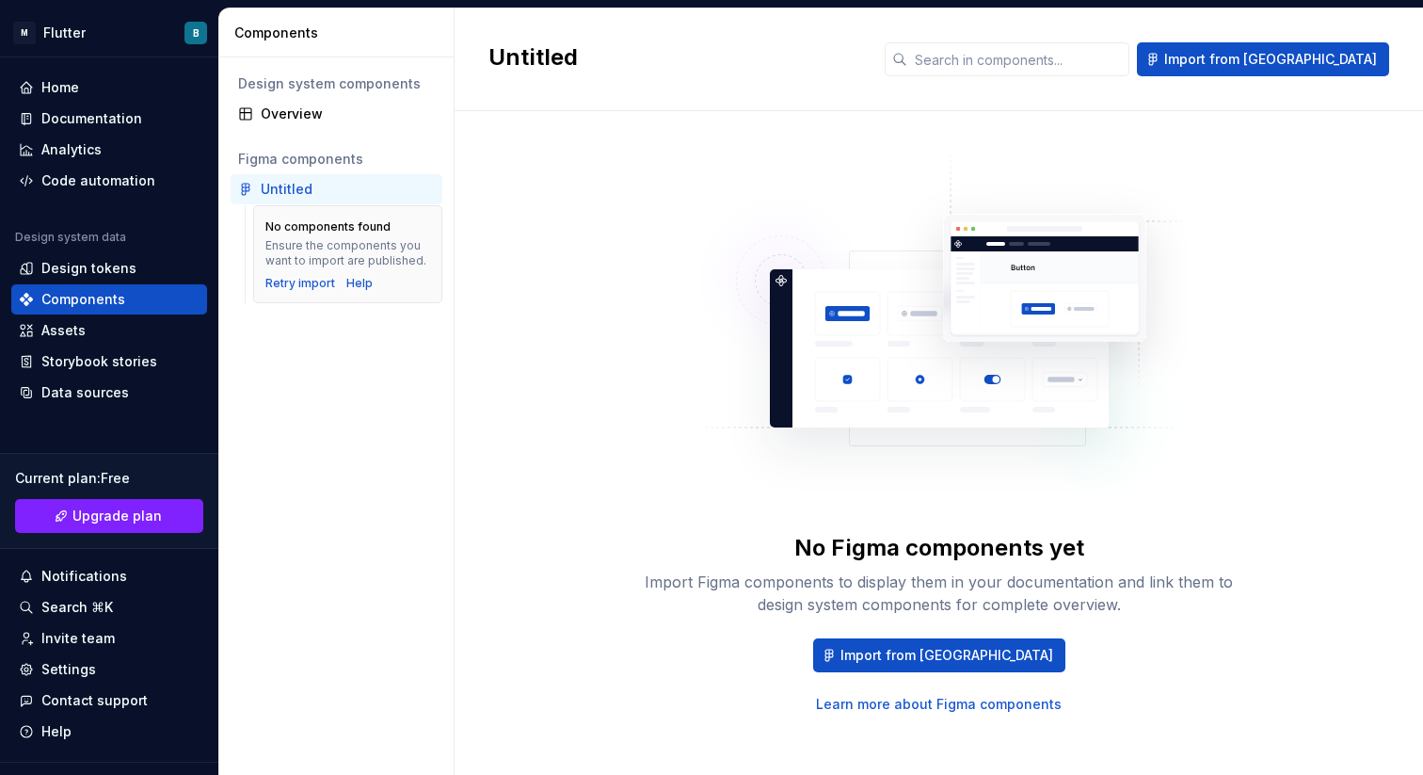
click at [351, 319] on div "Design system components Overview Figma components Untitled No components found…" at bounding box center [336, 415] width 234 height 717
click at [285, 198] on div "Untitled" at bounding box center [287, 189] width 52 height 19
click at [286, 190] on div "Untitled" at bounding box center [287, 189] width 52 height 19
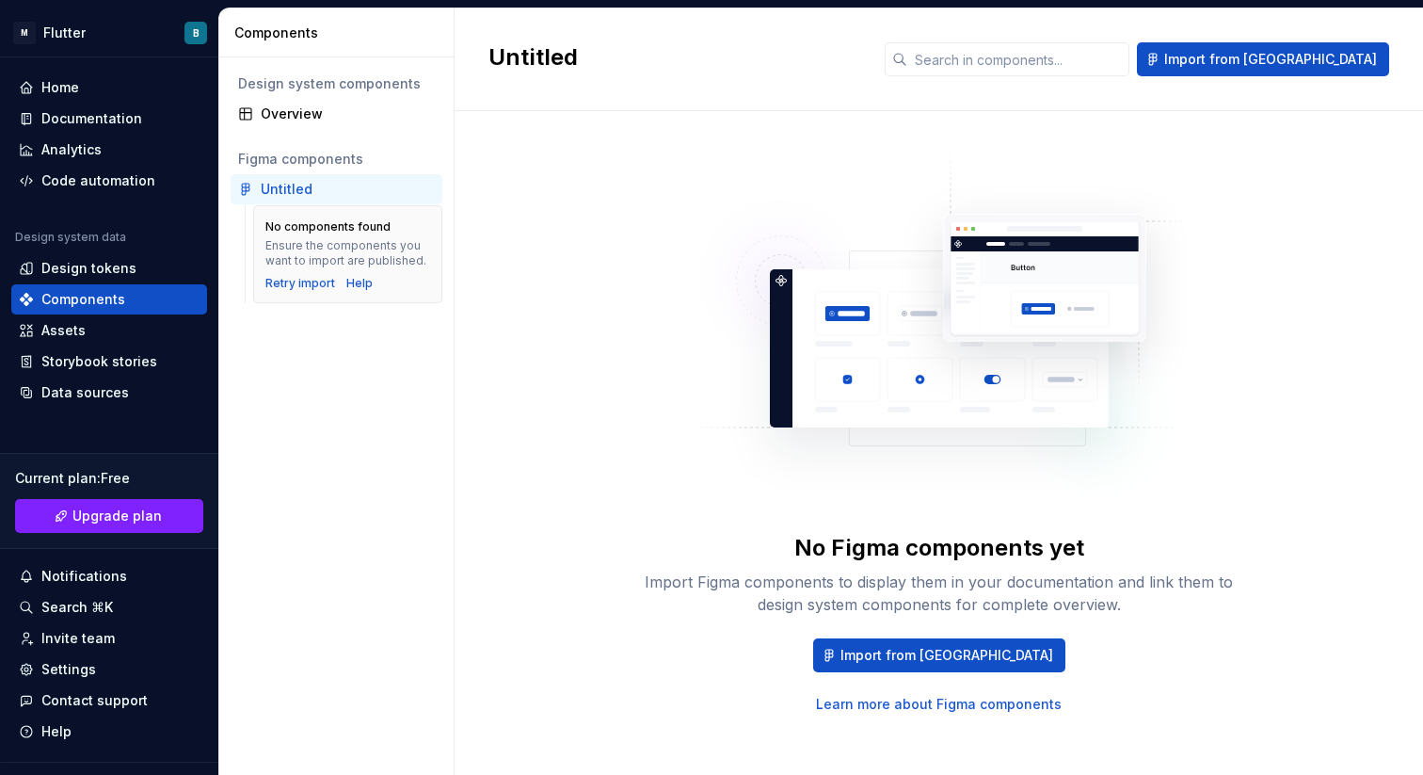
click at [286, 190] on div "Untitled" at bounding box center [287, 189] width 52 height 19
click at [114, 262] on div "Design tokens" at bounding box center [88, 268] width 95 height 19
click at [110, 264] on div "Design tokens" at bounding box center [88, 268] width 95 height 19
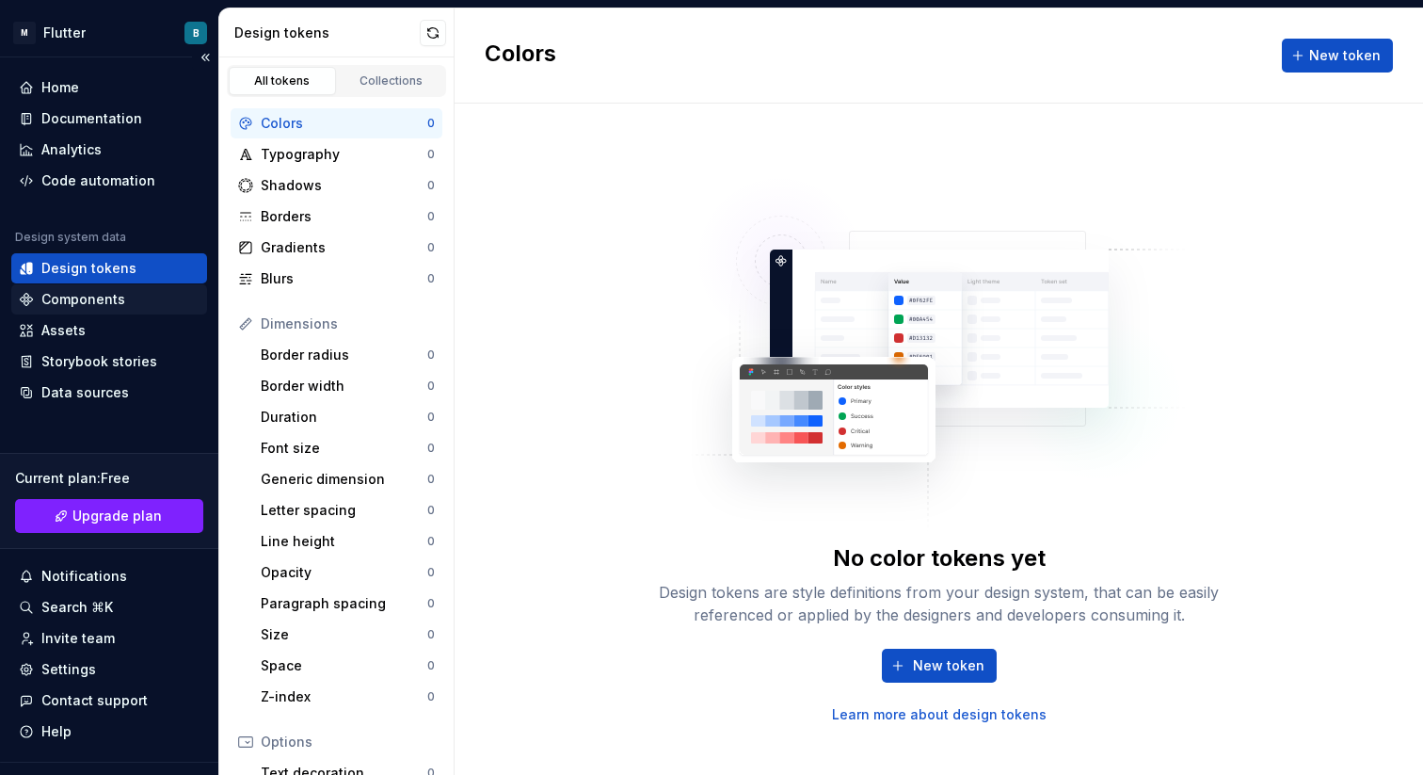
click at [92, 307] on div "Components" at bounding box center [83, 299] width 84 height 19
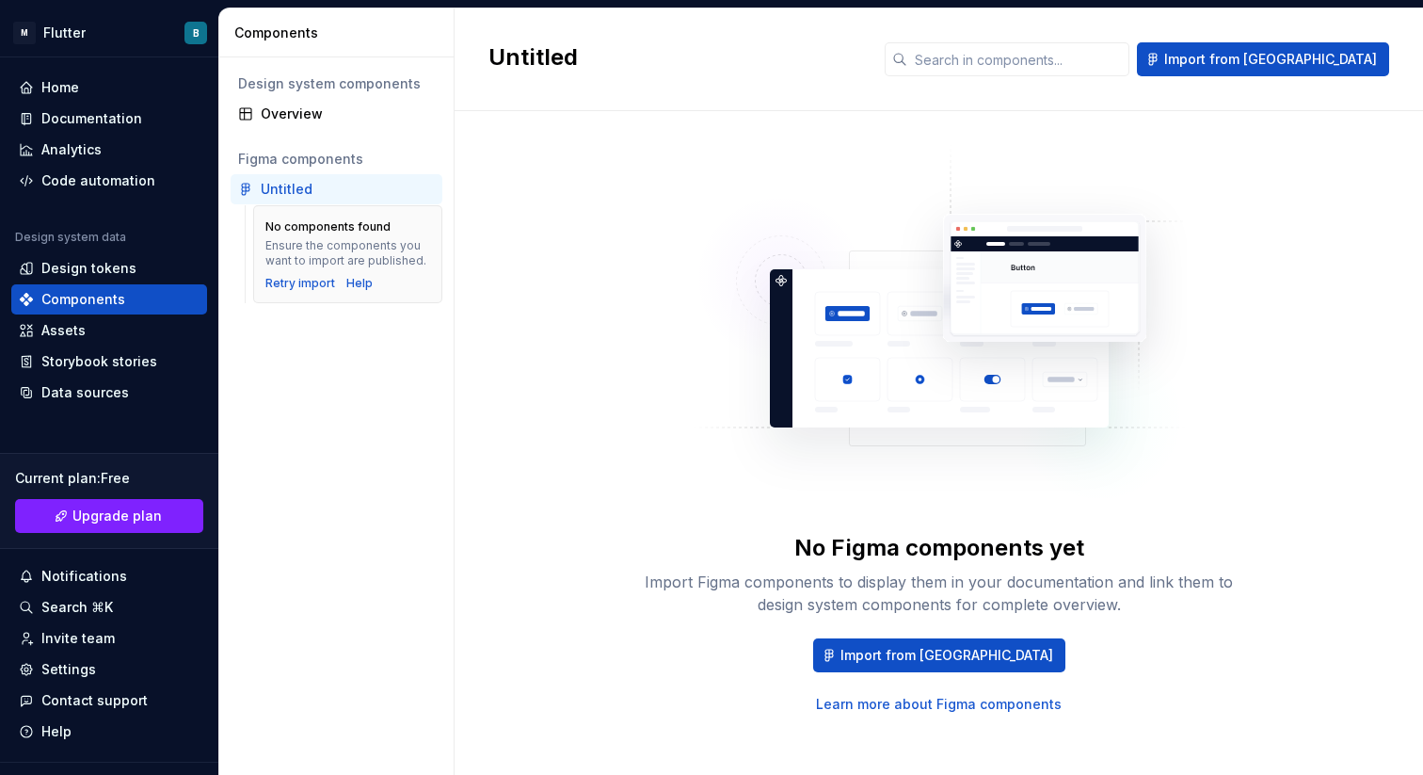
click at [280, 160] on div "Figma components" at bounding box center [336, 159] width 197 height 19
click at [277, 102] on div "Overview" at bounding box center [337, 114] width 212 height 30
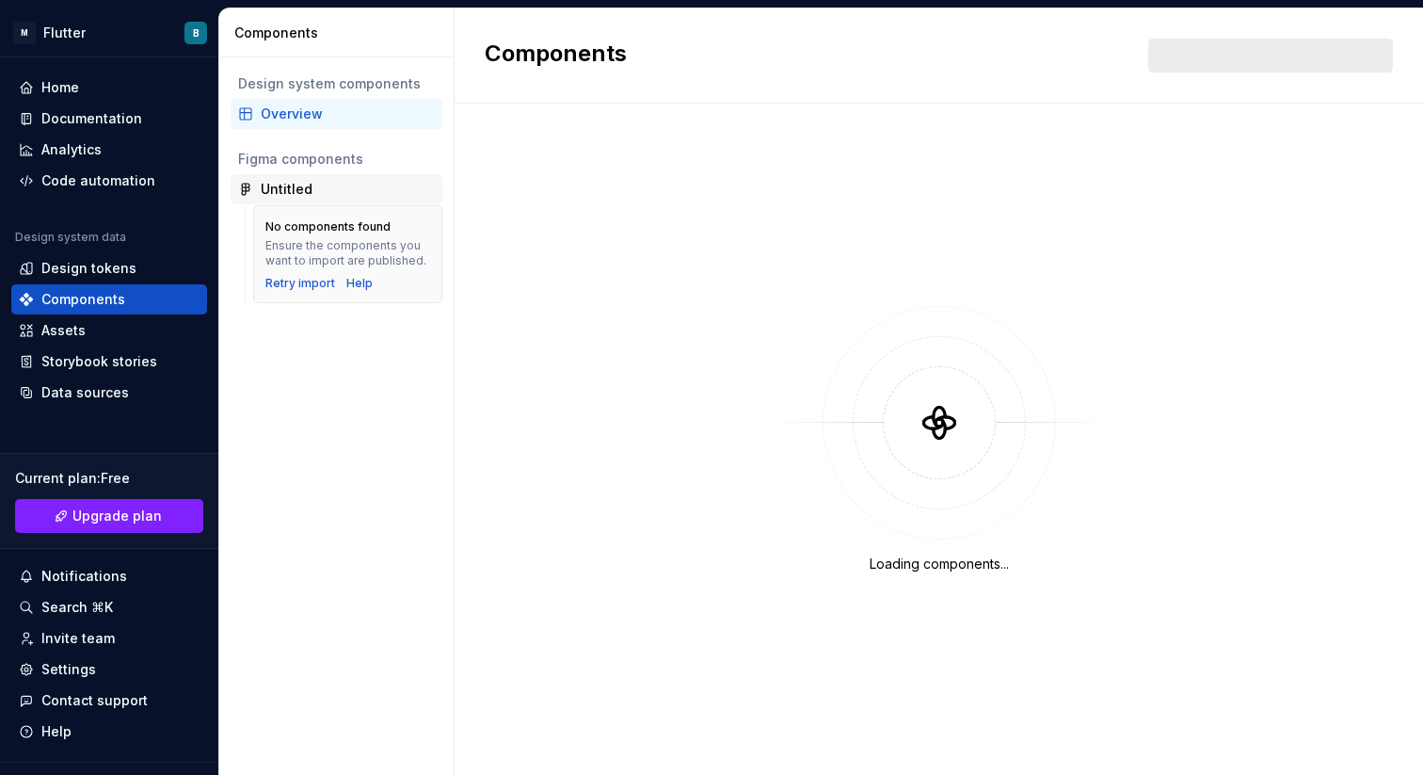
click at [277, 189] on div "Untitled" at bounding box center [287, 189] width 52 height 19
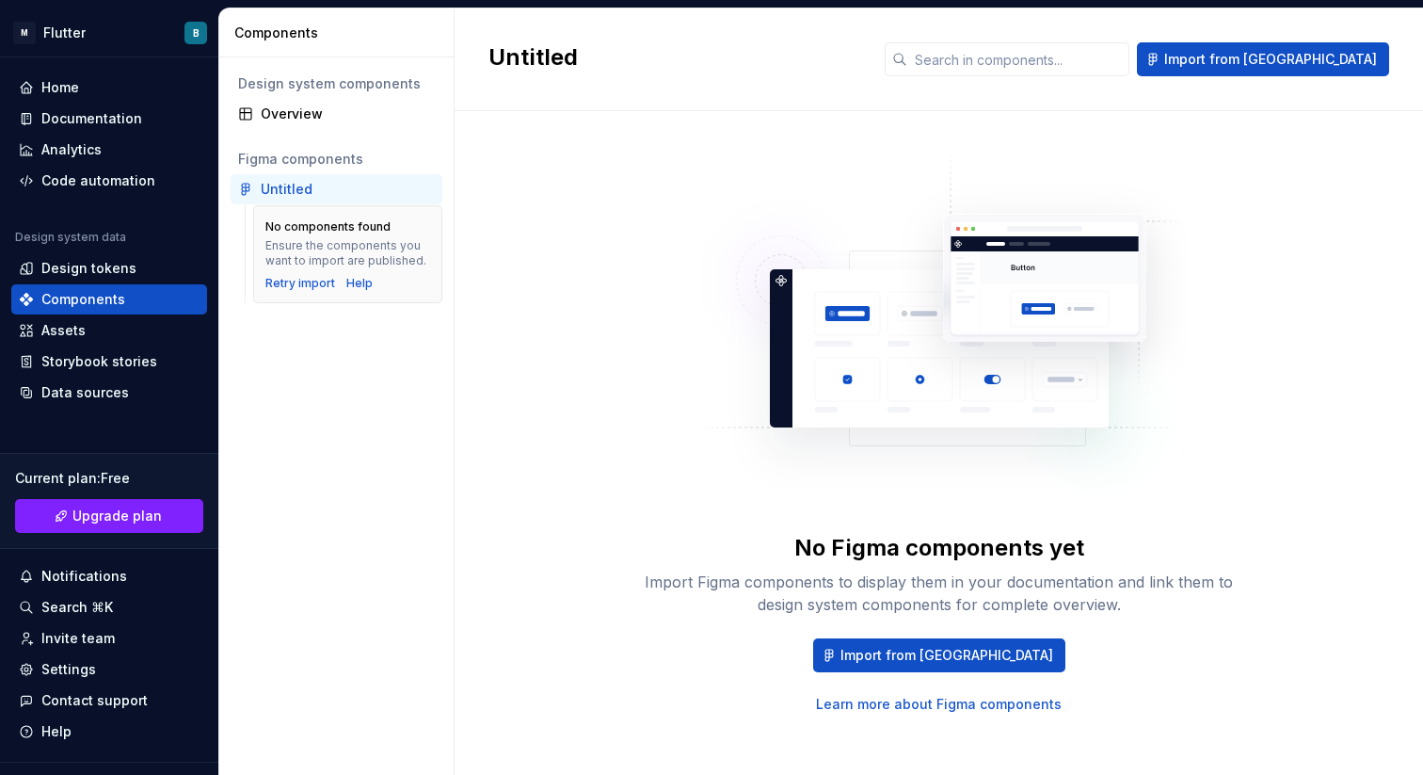
drag, startPoint x: 248, startPoint y: 198, endPoint x: 1020, endPoint y: 7, distance: 795.9
